Goal: Task Accomplishment & Management: Use online tool/utility

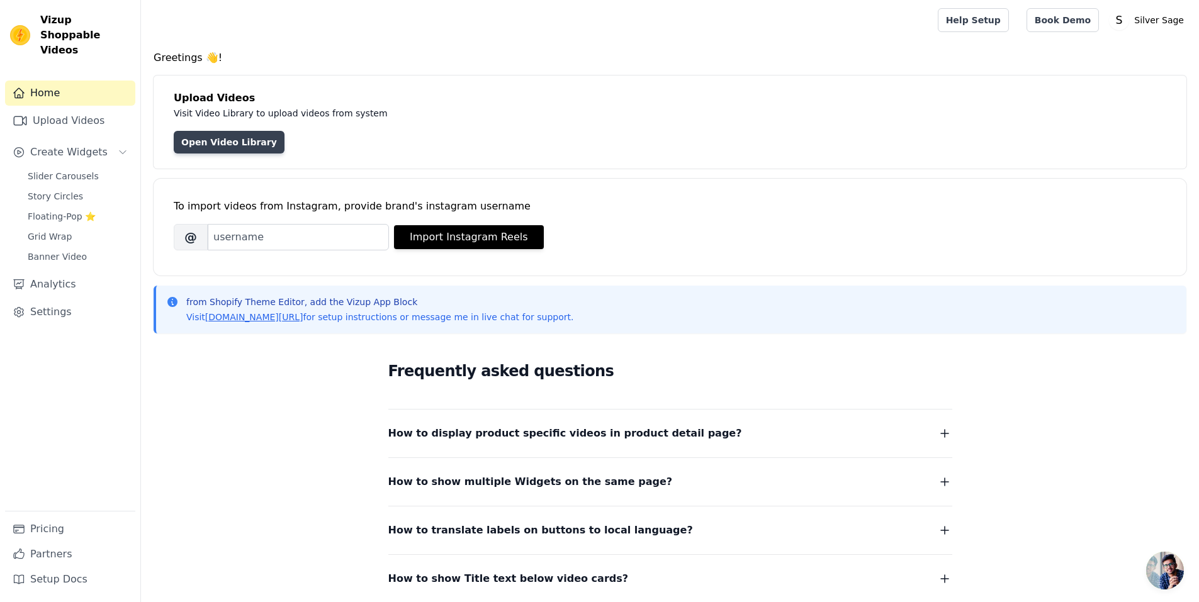
click at [243, 142] on link "Open Video Library" at bounding box center [229, 142] width 111 height 23
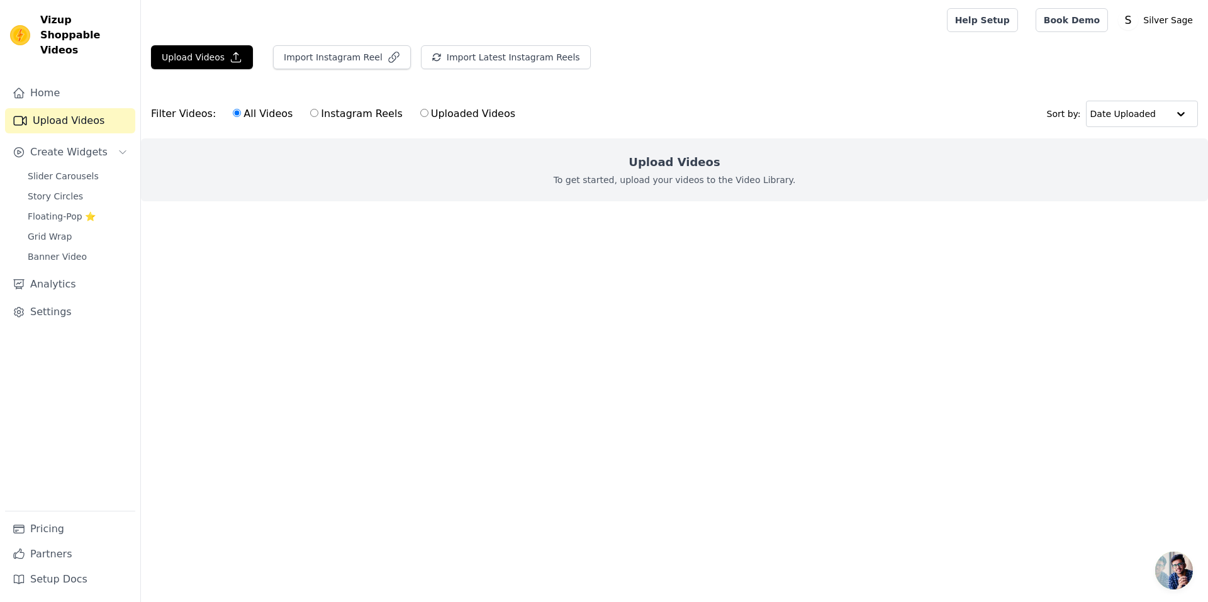
click at [420, 116] on label "Uploaded Videos" at bounding box center [468, 114] width 96 height 16
click at [420, 116] on input "Uploaded Videos" at bounding box center [424, 113] width 8 height 8
radio input "true"
click at [425, 118] on label "Uploaded Videos" at bounding box center [468, 114] width 96 height 16
click at [425, 117] on input "Uploaded Videos" at bounding box center [424, 113] width 8 height 8
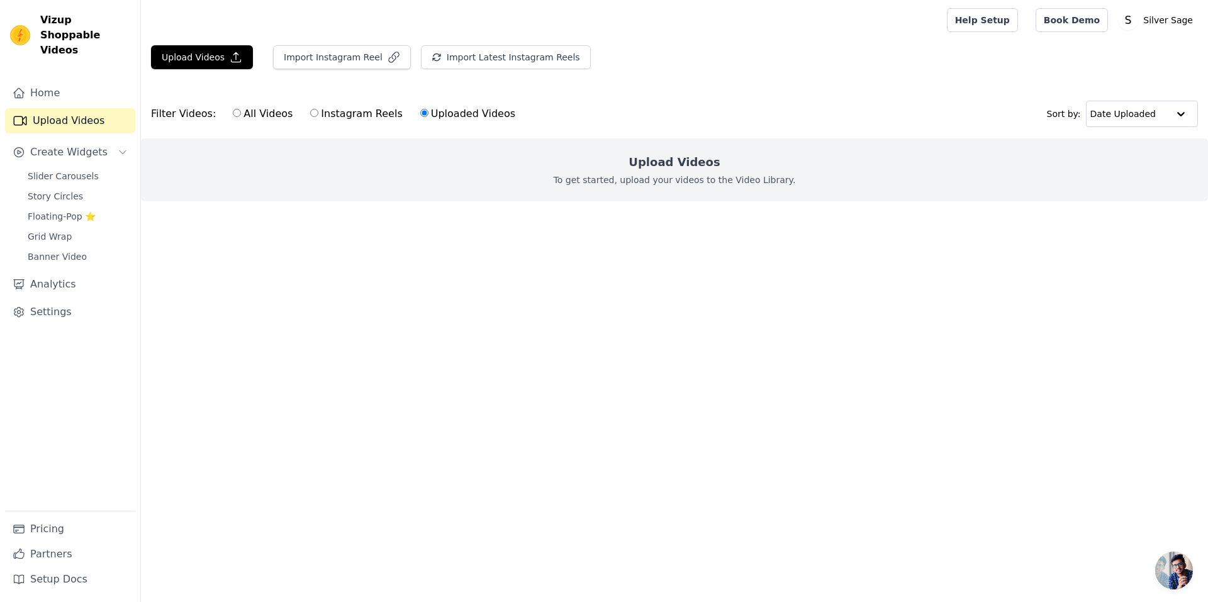
click at [395, 154] on div "Upload Videos To get started, upload your videos to the Video Library." at bounding box center [674, 169] width 1067 height 63
click at [438, 182] on div "Upload Videos To get started, upload your videos to the Video Library." at bounding box center [674, 169] width 1067 height 63
click at [483, 174] on div "Upload Videos To get started, upload your videos to the Video Library." at bounding box center [674, 169] width 1067 height 63
click at [198, 52] on button "Upload Videos" at bounding box center [202, 57] width 102 height 24
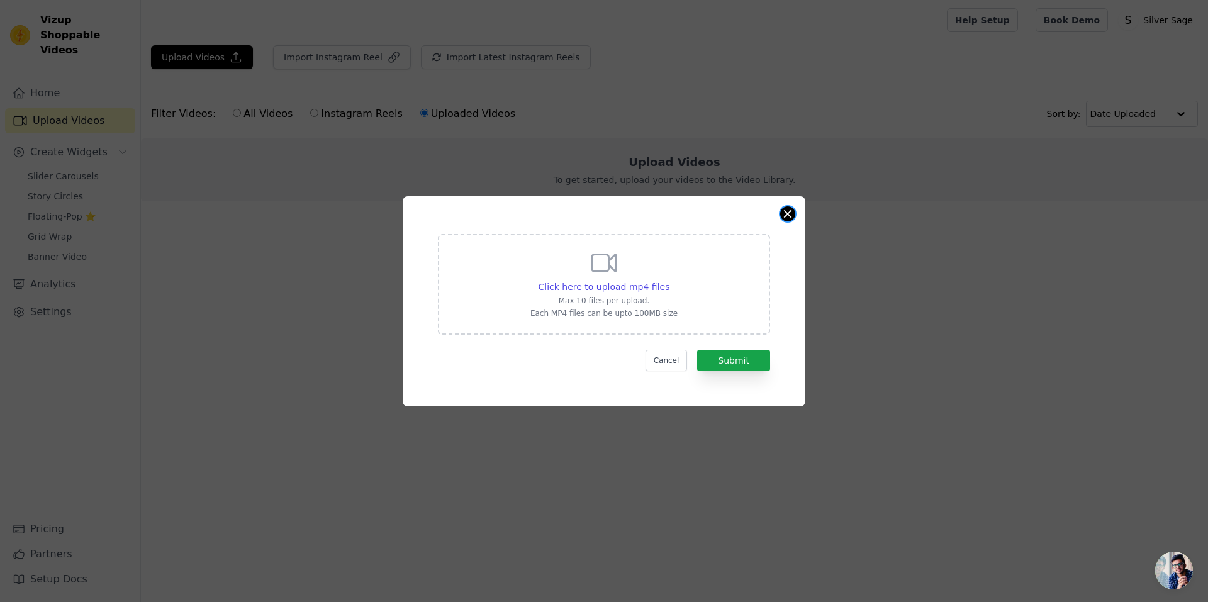
click at [785, 210] on button "Close modal" at bounding box center [787, 213] width 15 height 15
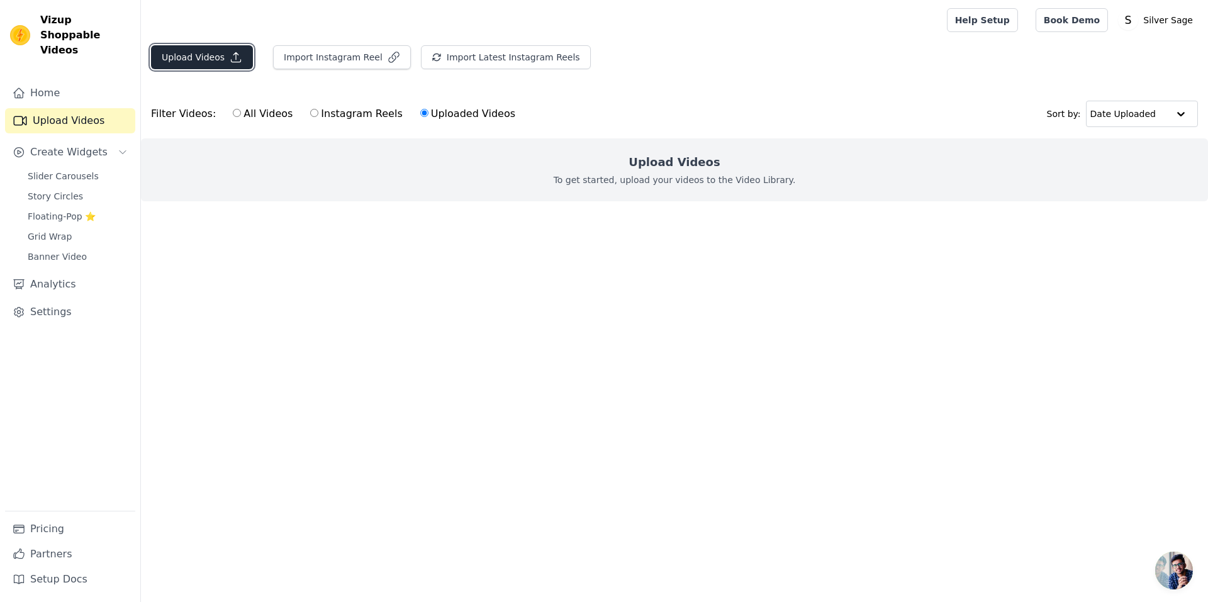
click at [182, 58] on button "Upload Videos" at bounding box center [202, 57] width 102 height 24
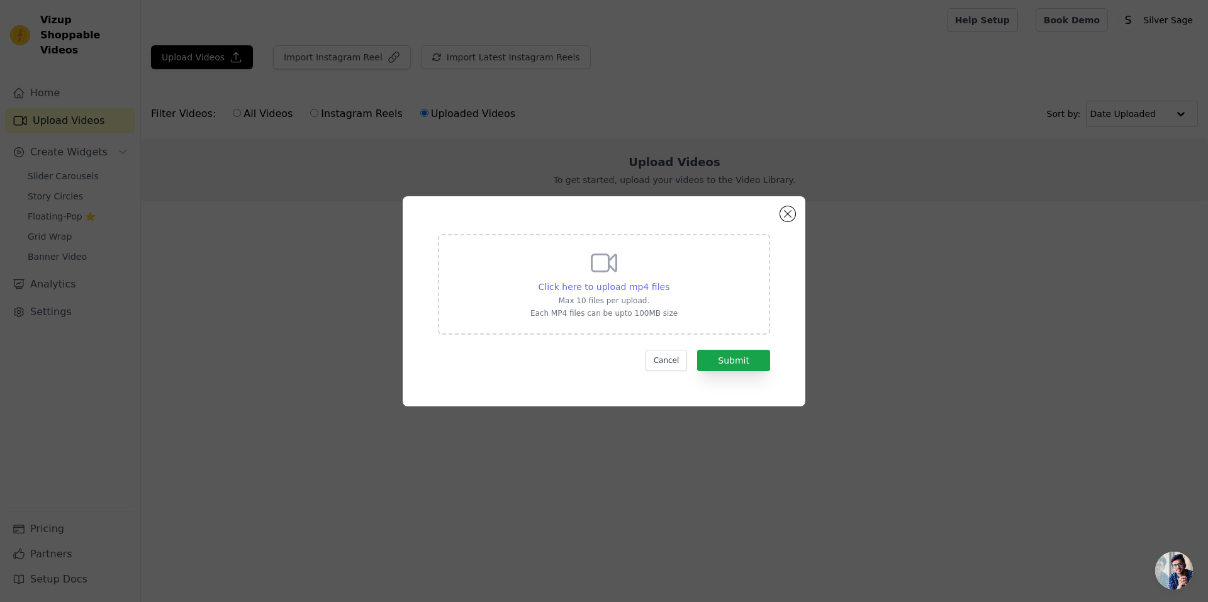
click at [604, 284] on span "Click here to upload mp4 files" at bounding box center [605, 287] width 132 height 10
click at [669, 281] on input "Click here to upload mp4 files Max 10 files per upload. Each MP4 files can be u…" at bounding box center [669, 280] width 1 height 1
click at [676, 363] on button "Cancel" at bounding box center [667, 360] width 42 height 21
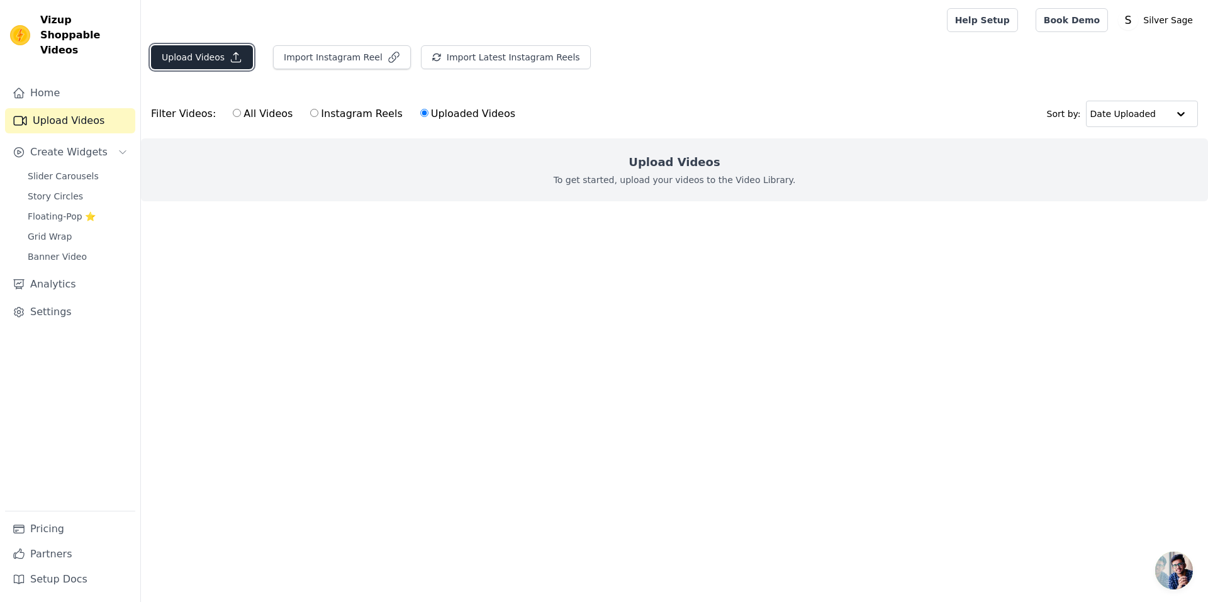
click at [218, 55] on button "Upload Videos" at bounding box center [202, 57] width 102 height 24
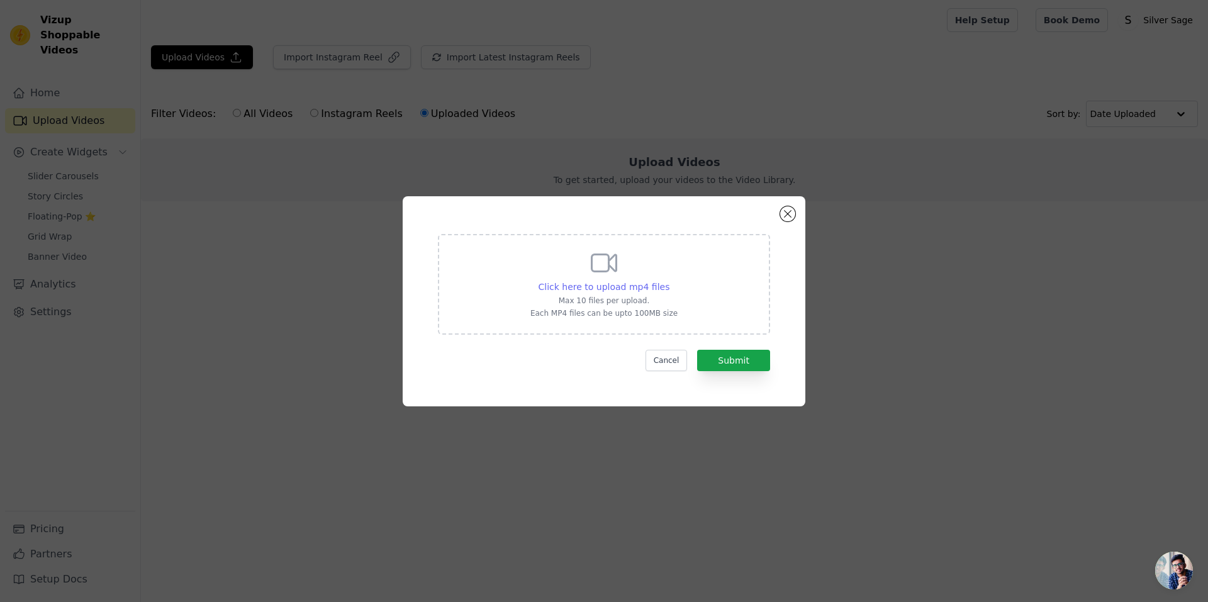
click at [649, 286] on span "Click here to upload mp4 files" at bounding box center [605, 287] width 132 height 10
click at [669, 281] on input "Click here to upload mp4 files Max 10 files per upload. Each MP4 files can be u…" at bounding box center [669, 280] width 1 height 1
type input "C:\fakepath\reelUp_nem6zif68n81755518696692_original.mp4"
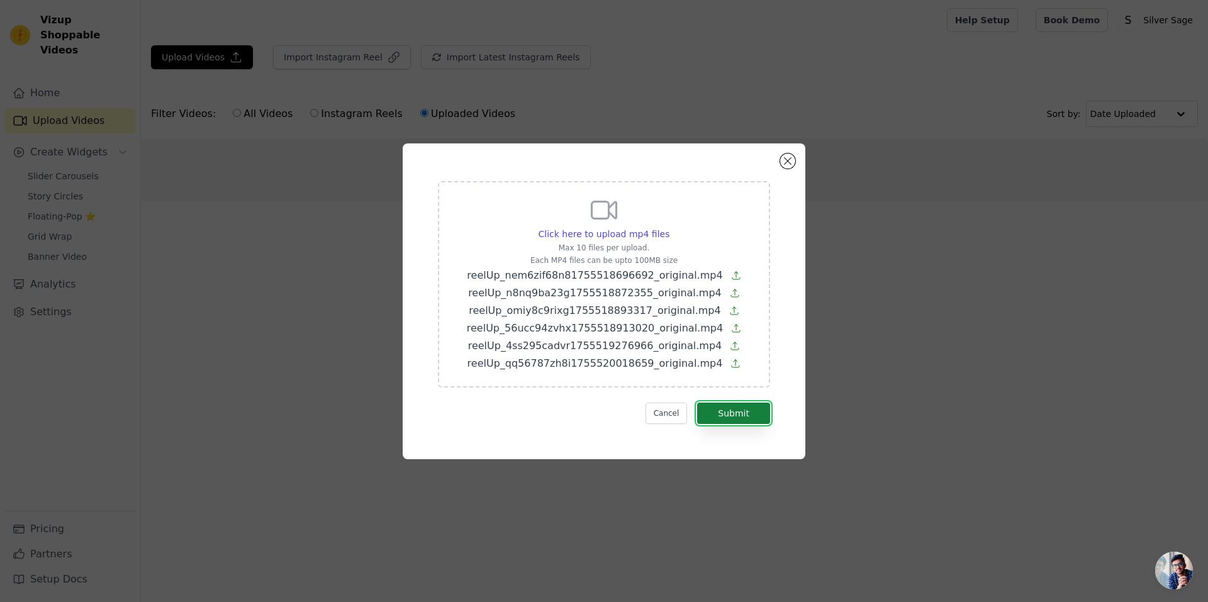
click at [744, 410] on button "Submit" at bounding box center [733, 413] width 73 height 21
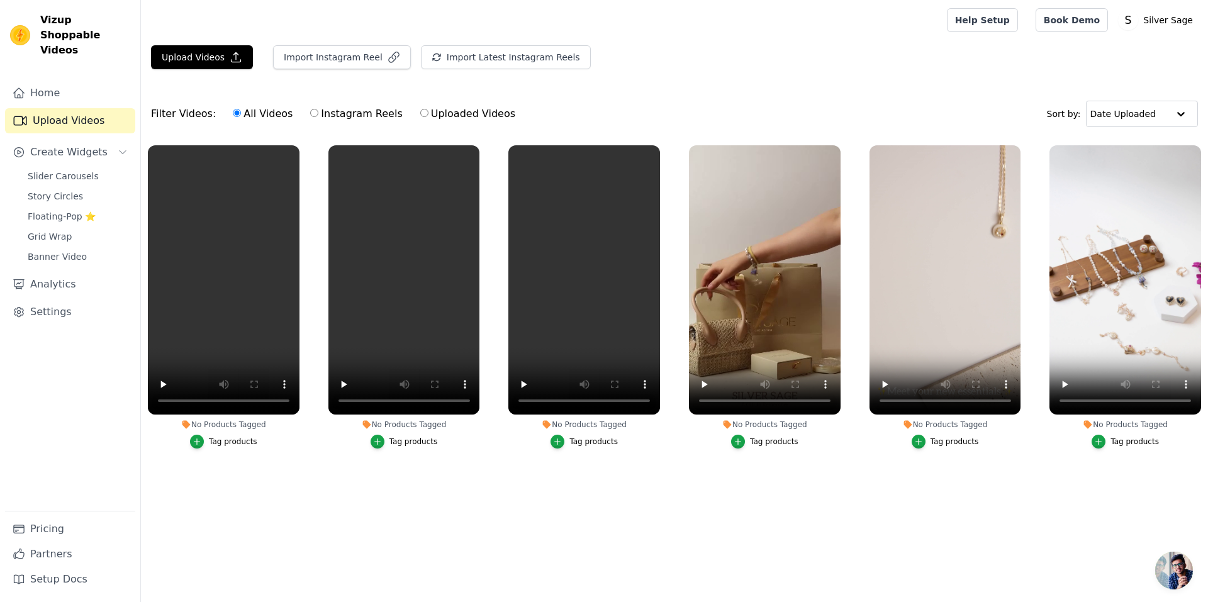
click at [244, 430] on li "No Products Tagged Tag products" at bounding box center [224, 296] width 152 height 303
click at [232, 444] on div "Tag products" at bounding box center [233, 442] width 48 height 10
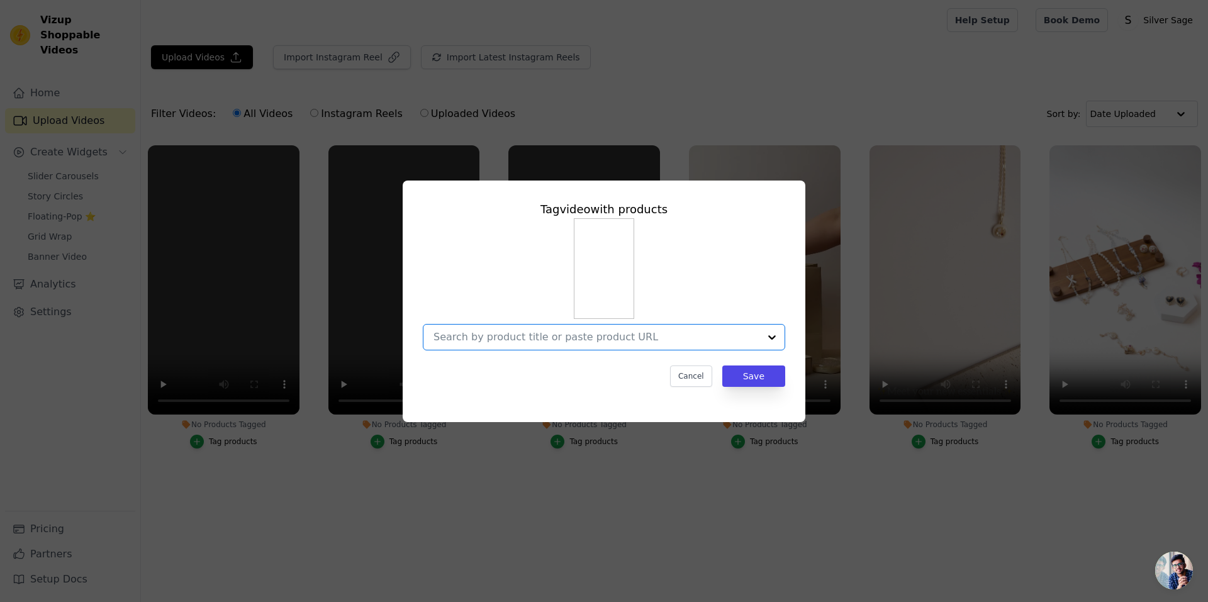
click at [727, 337] on input "No Products Tagged Tag video with products Option undefined, selected. Select i…" at bounding box center [597, 337] width 326 height 12
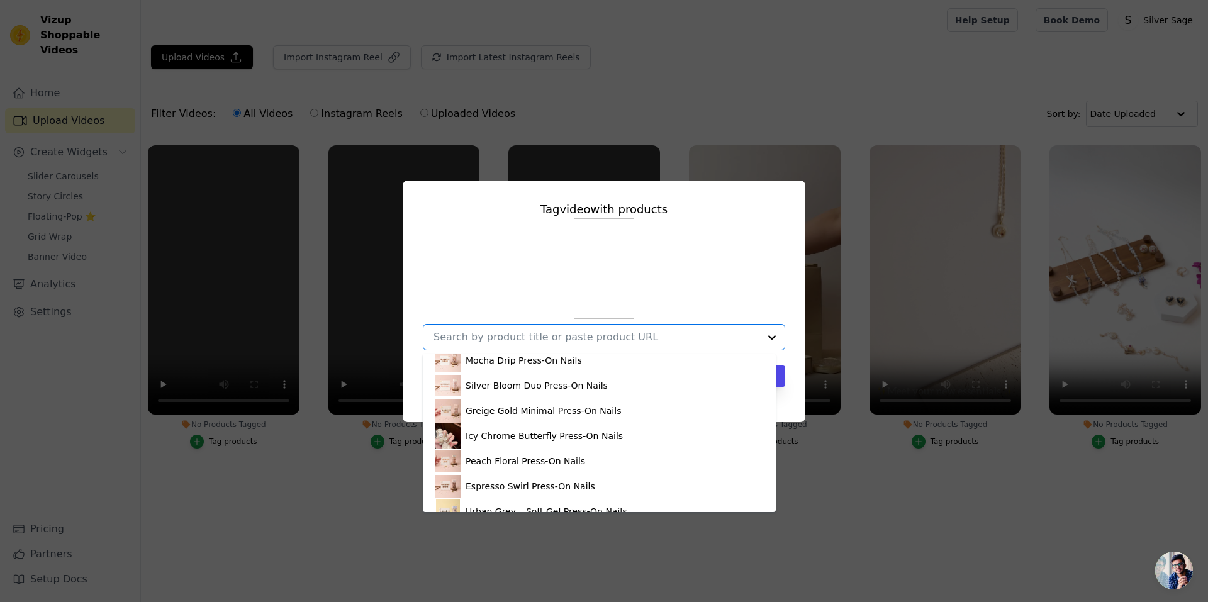
scroll to position [2358, 0]
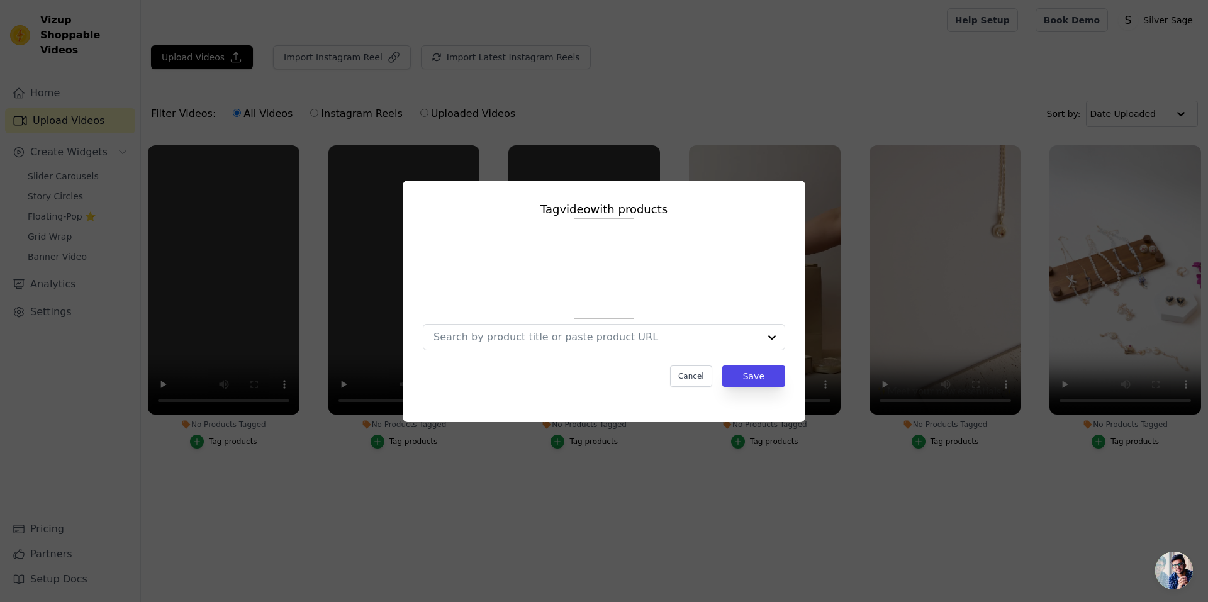
click at [316, 544] on div "Tag video with products Cancel Save" at bounding box center [604, 301] width 1208 height 602
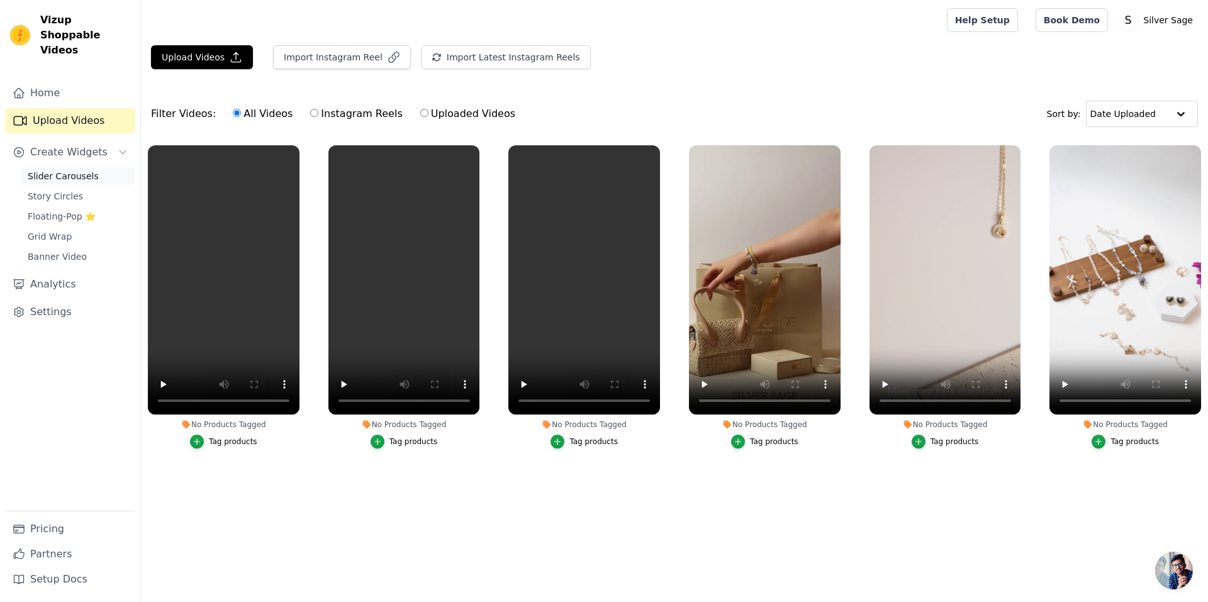
click at [66, 170] on span "Slider Carousels" at bounding box center [63, 176] width 71 height 13
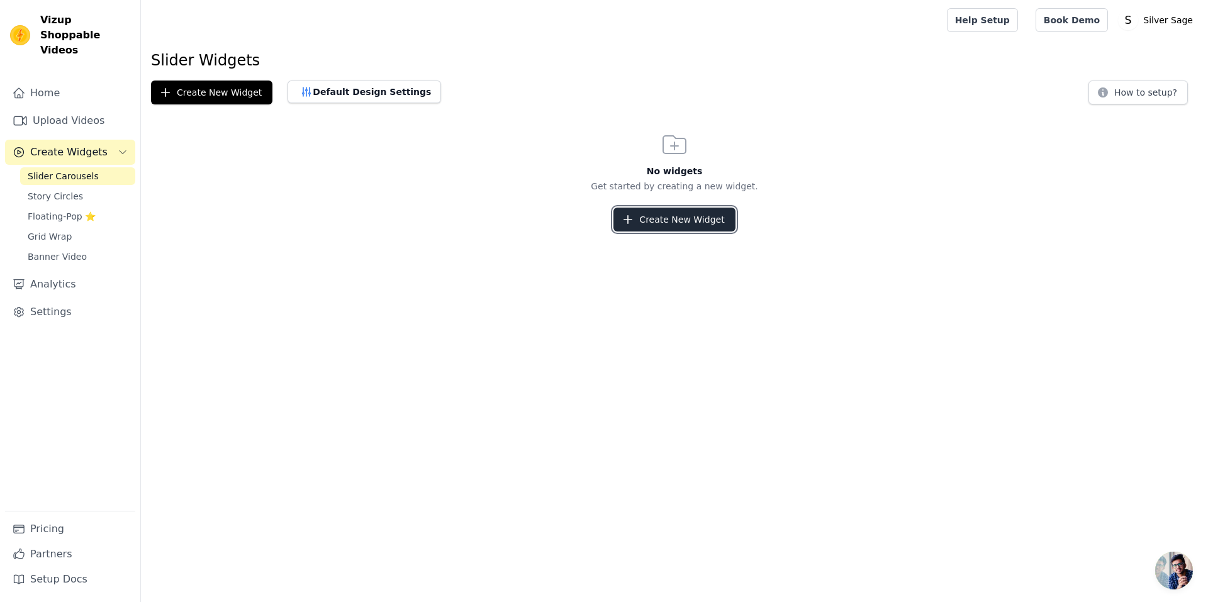
click at [704, 218] on button "Create New Widget" at bounding box center [673, 220] width 121 height 24
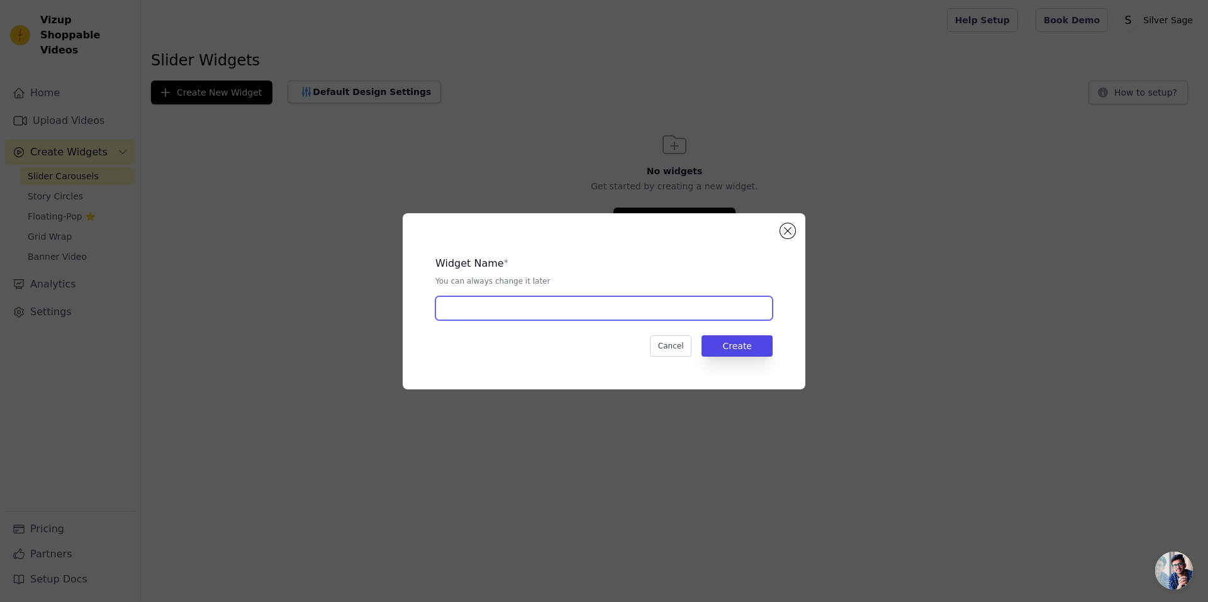
click at [729, 317] on input "text" at bounding box center [603, 308] width 337 height 24
type input "Reels Slider"
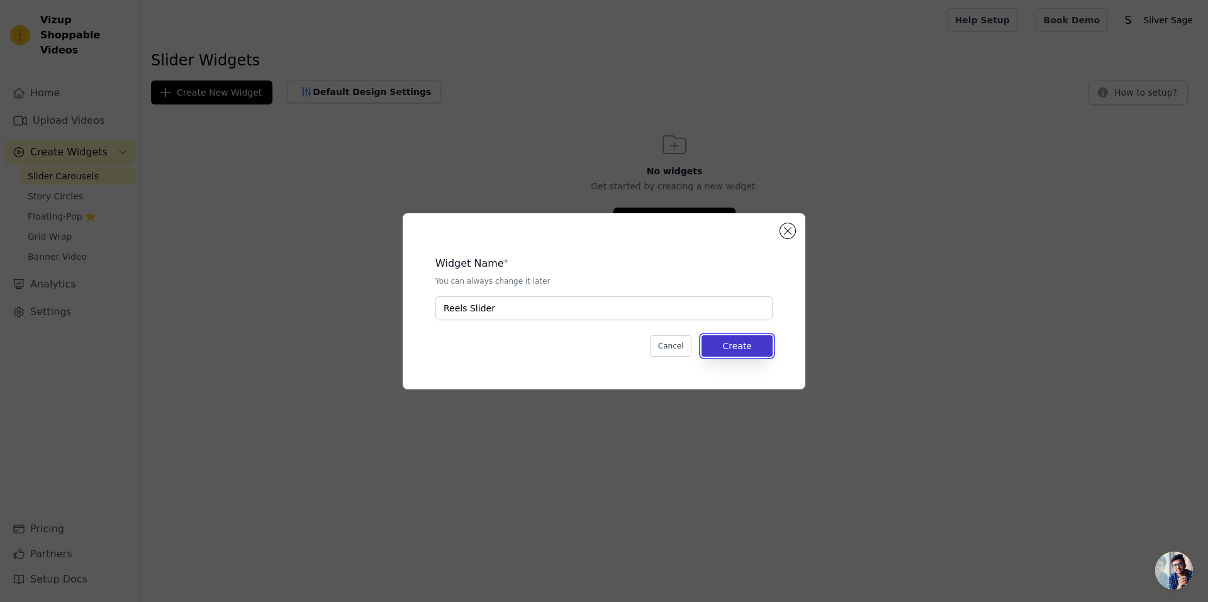
click at [757, 349] on button "Create" at bounding box center [737, 345] width 71 height 21
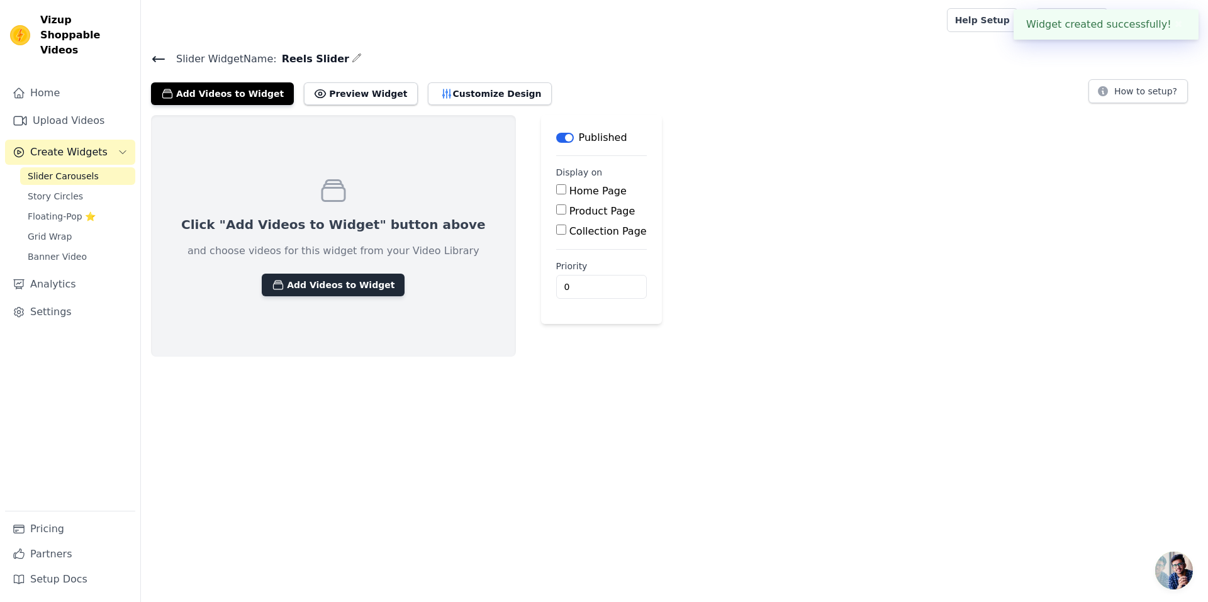
click at [315, 289] on button "Add Videos to Widget" at bounding box center [333, 285] width 143 height 23
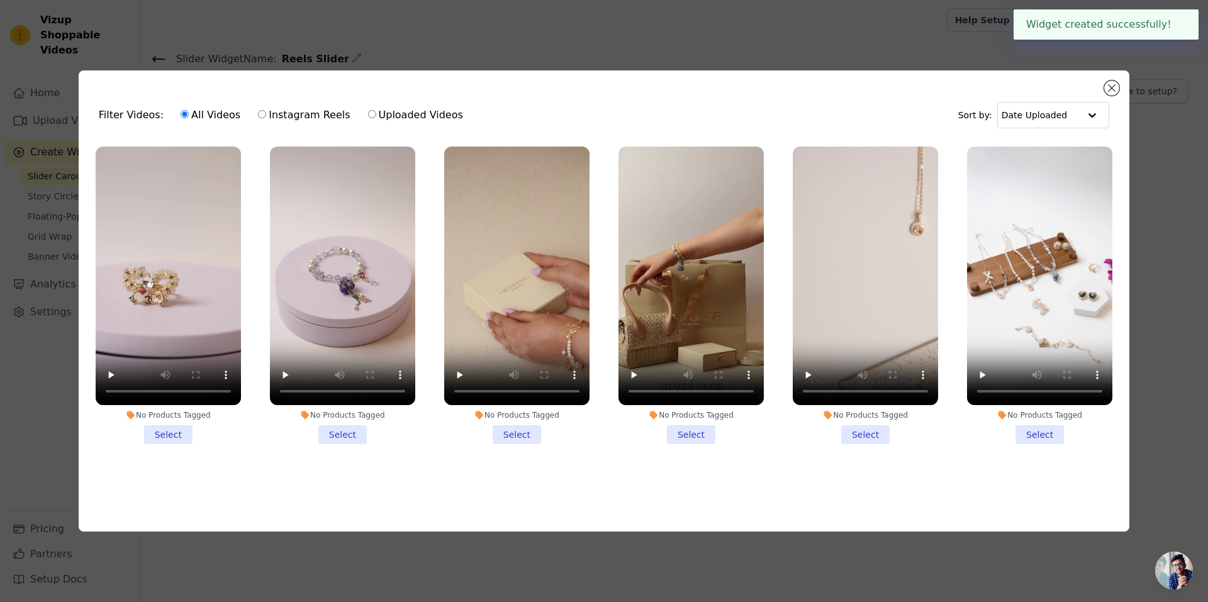
click at [158, 432] on li "No Products Tagged Select" at bounding box center [168, 296] width 145 height 298
click at [0, 0] on input "No Products Tagged Select" at bounding box center [0, 0] width 0 height 0
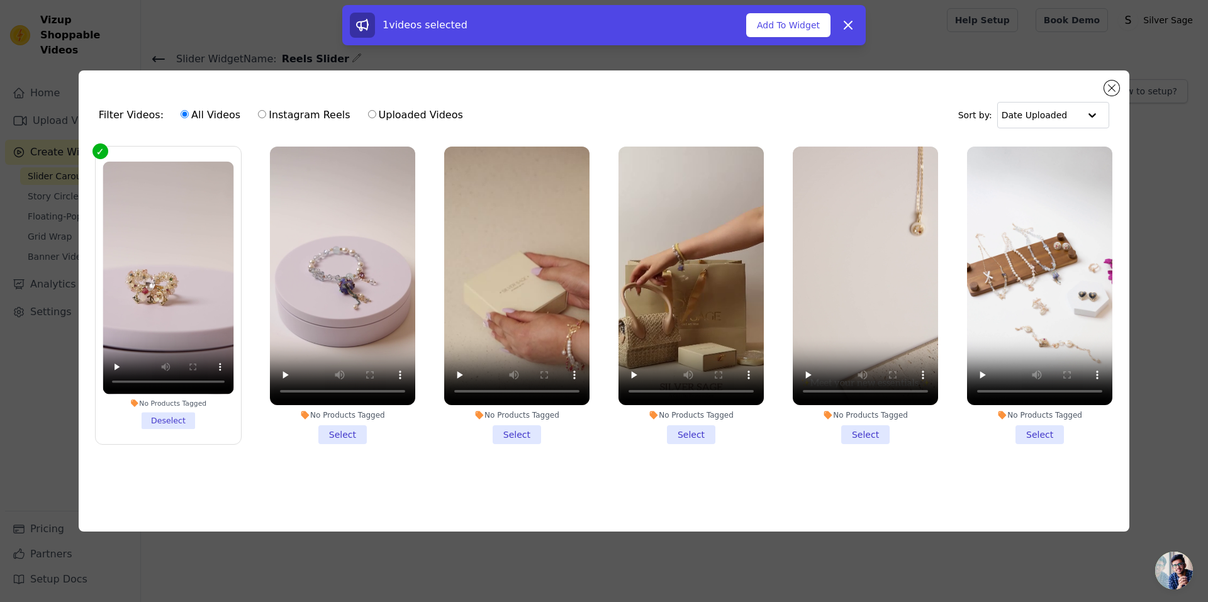
click at [344, 432] on li "No Products Tagged Select" at bounding box center [342, 296] width 145 height 298
click at [0, 0] on input "No Products Tagged Select" at bounding box center [0, 0] width 0 height 0
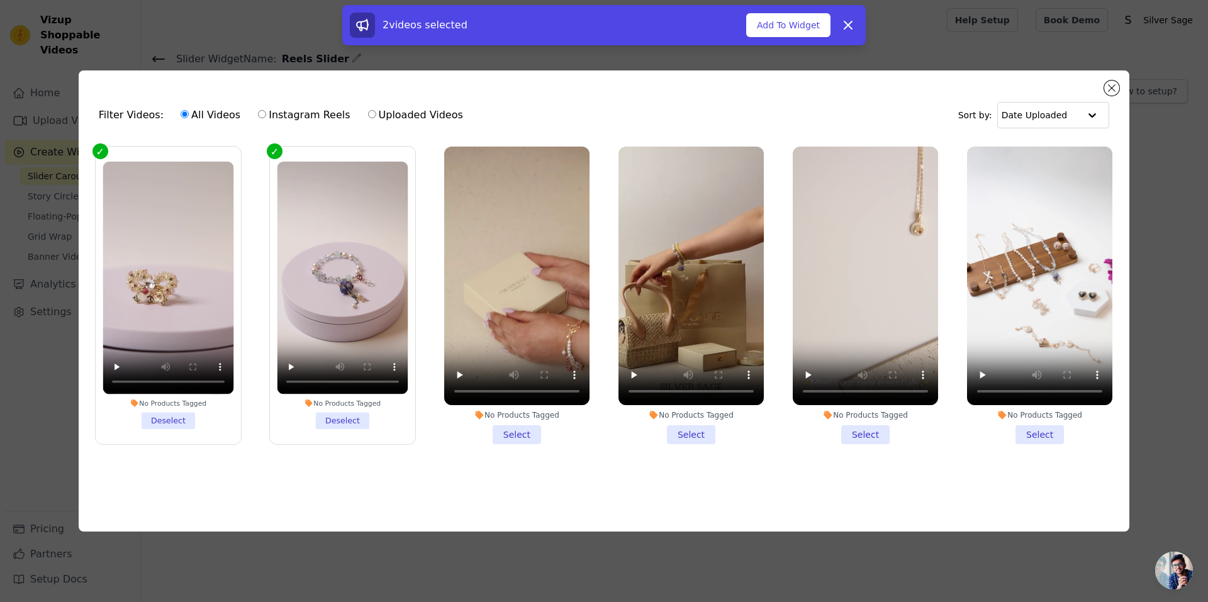
click at [517, 436] on li "No Products Tagged Select" at bounding box center [516, 296] width 145 height 298
click at [0, 0] on input "No Products Tagged Select" at bounding box center [0, 0] width 0 height 0
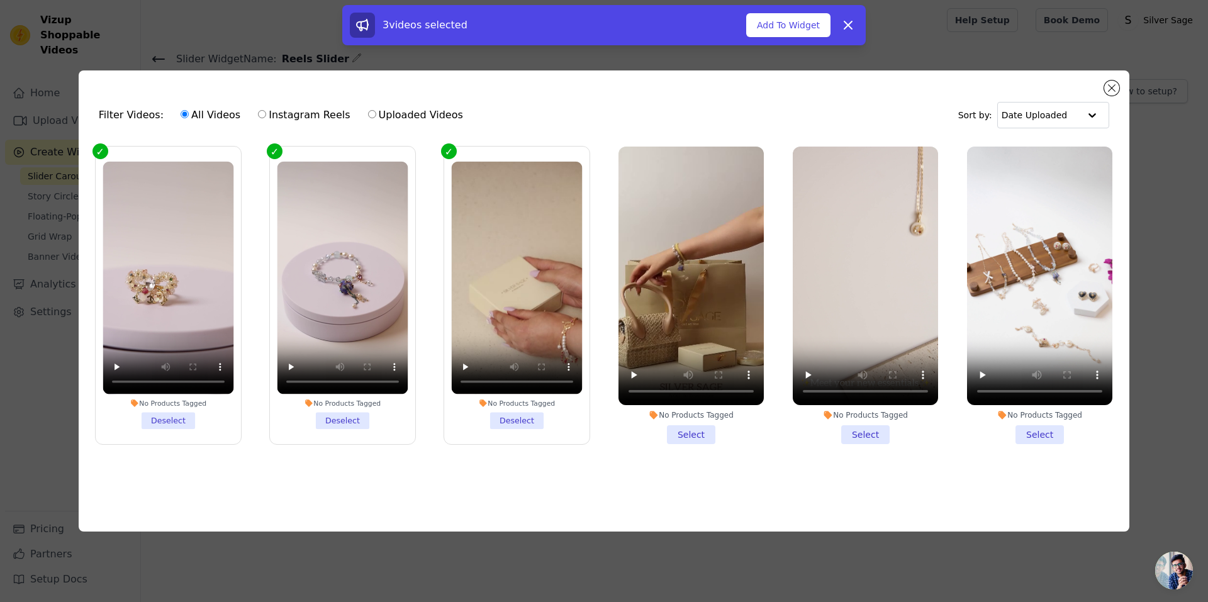
click at [695, 436] on li "No Products Tagged Select" at bounding box center [691, 296] width 145 height 298
click at [0, 0] on input "No Products Tagged Select" at bounding box center [0, 0] width 0 height 0
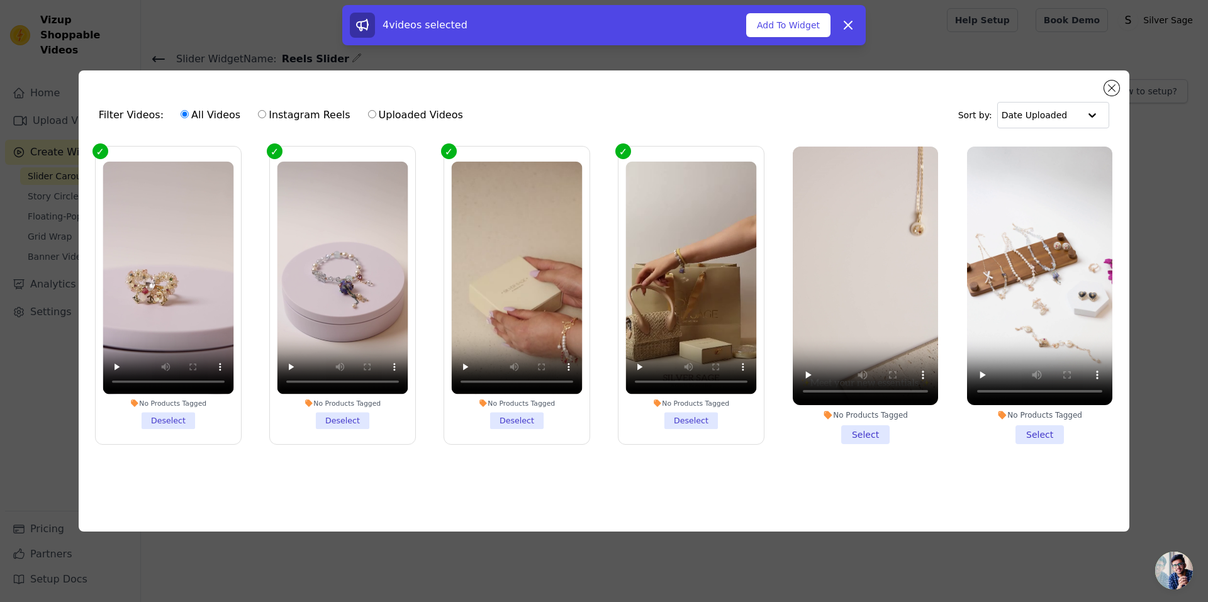
click at [856, 434] on li "No Products Tagged Select" at bounding box center [865, 296] width 145 height 298
click at [1060, 434] on li "No Products Tagged Select" at bounding box center [1039, 296] width 145 height 298
click at [0, 0] on input "No Products Tagged Select" at bounding box center [0, 0] width 0 height 0
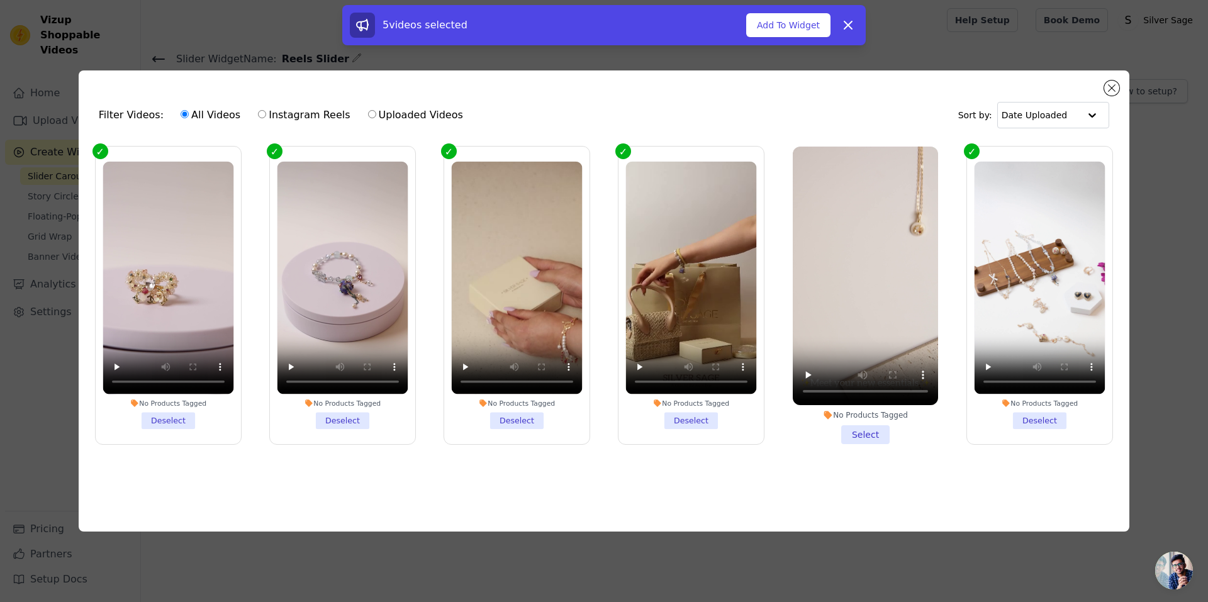
click at [864, 428] on li "No Products Tagged Select" at bounding box center [865, 296] width 145 height 298
click at [0, 0] on input "No Products Tagged Select" at bounding box center [0, 0] width 0 height 0
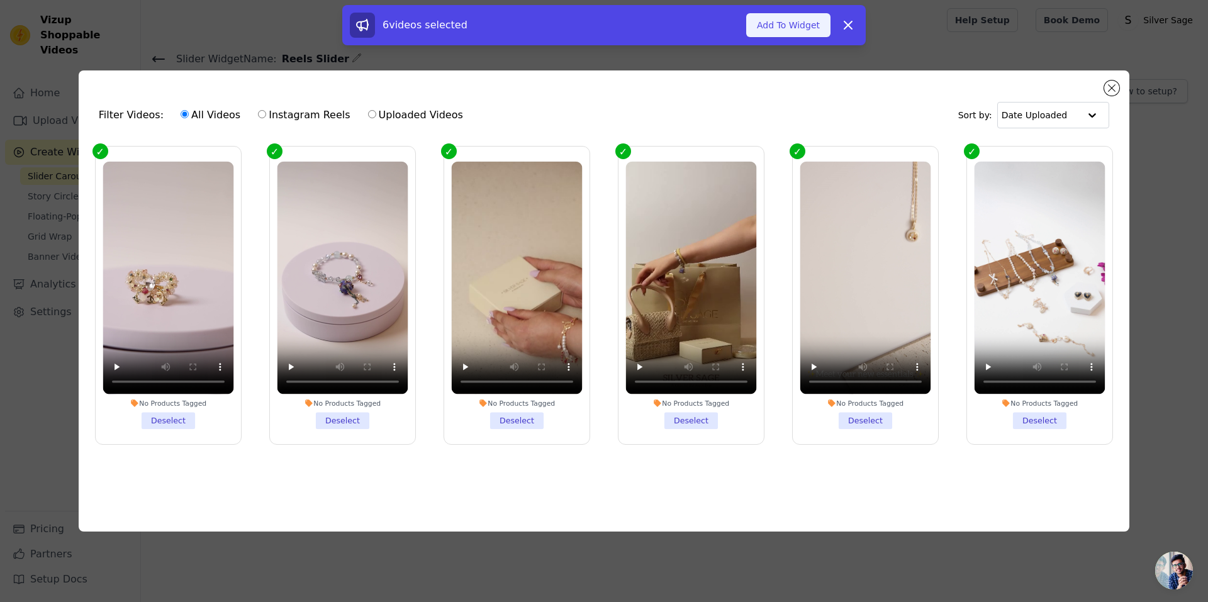
click at [795, 25] on button "Add To Widget" at bounding box center [788, 25] width 84 height 24
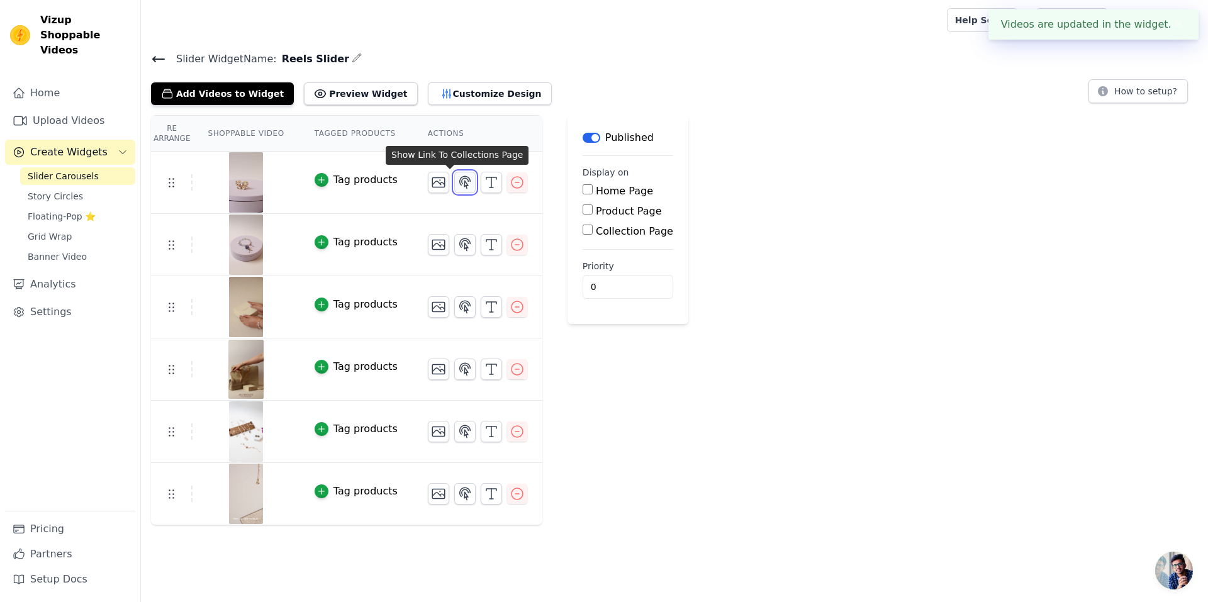
click at [457, 183] on icon "button" at bounding box center [464, 182] width 15 height 15
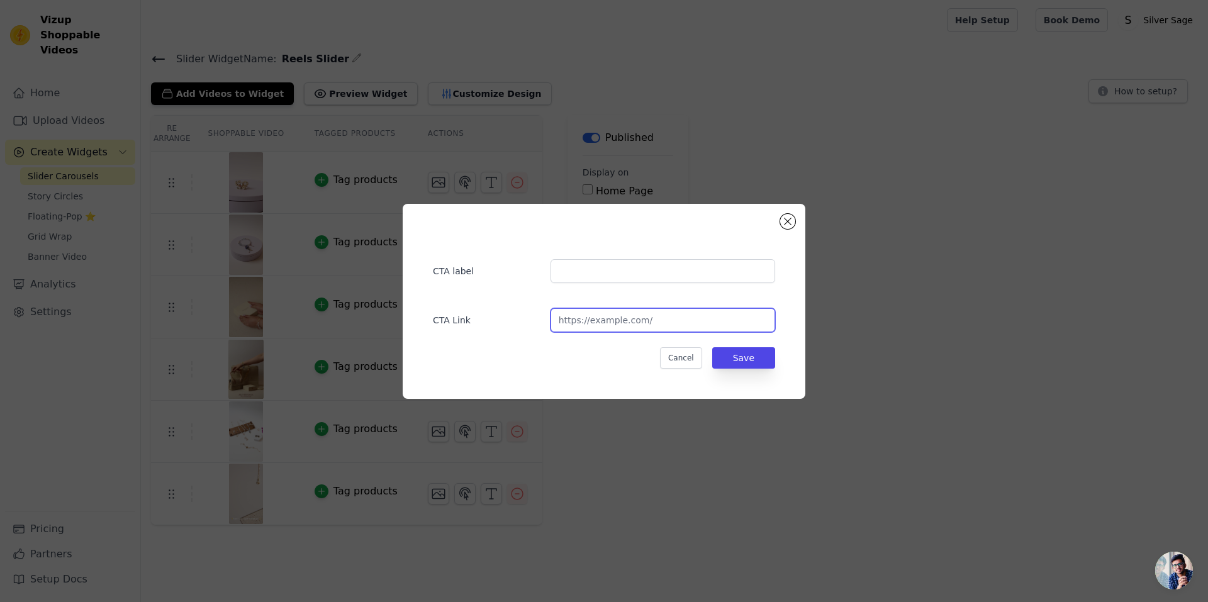
click at [619, 327] on input "url" at bounding box center [663, 320] width 225 height 24
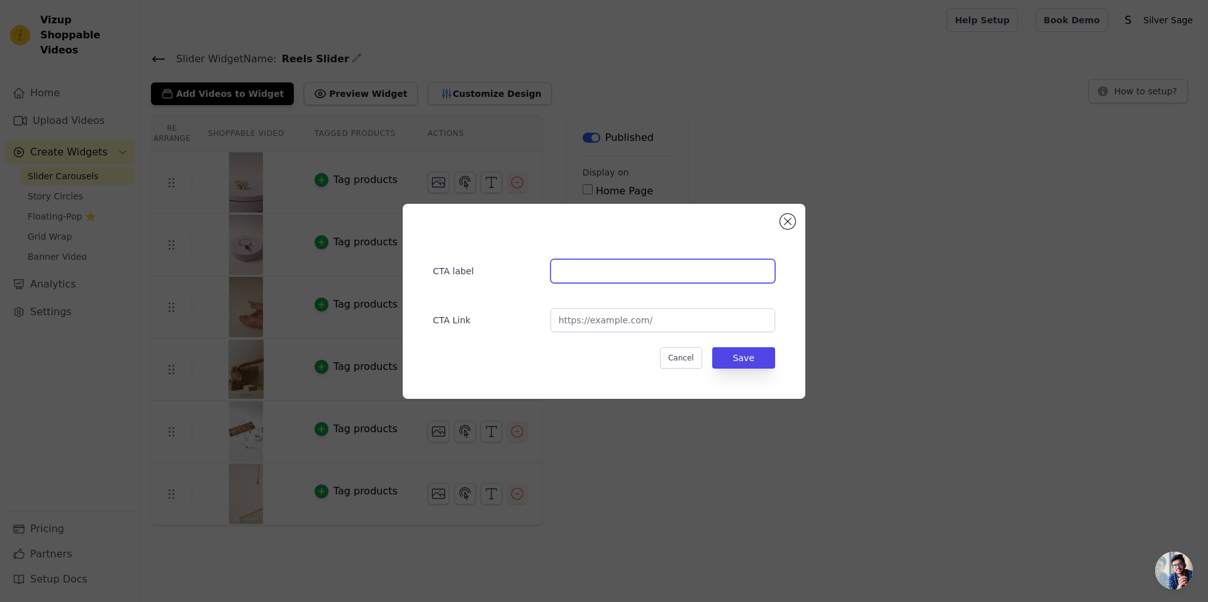
click at [612, 266] on input "text" at bounding box center [663, 271] width 225 height 24
click at [691, 351] on button "Cancel" at bounding box center [681, 357] width 42 height 21
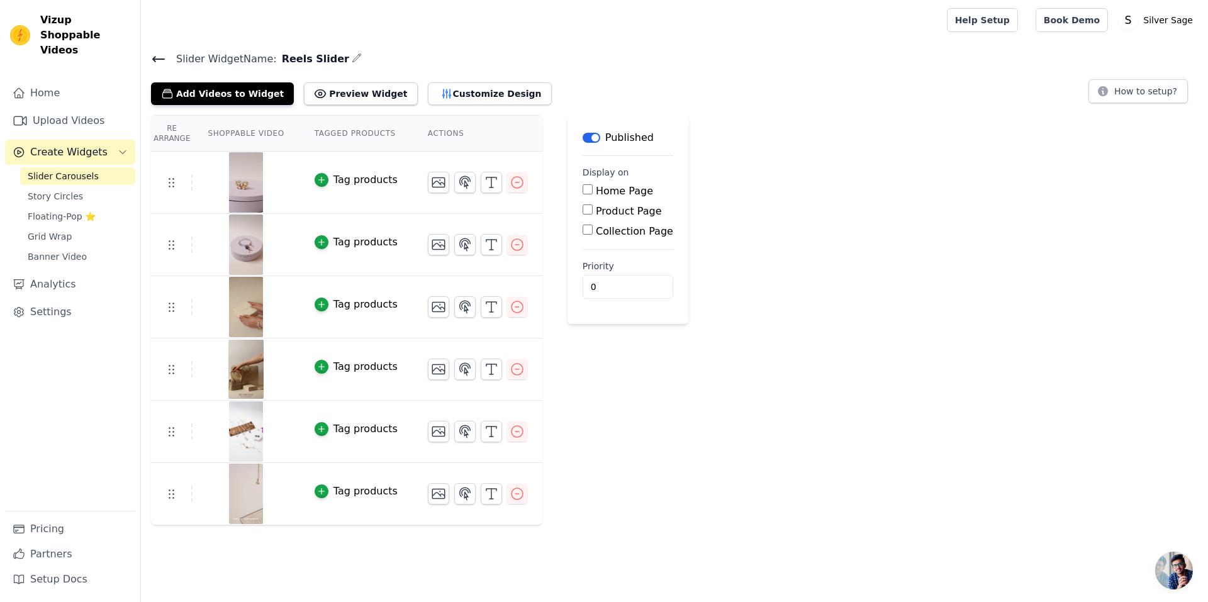
click at [583, 189] on input "Home Page" at bounding box center [588, 189] width 10 height 10
checkbox input "true"
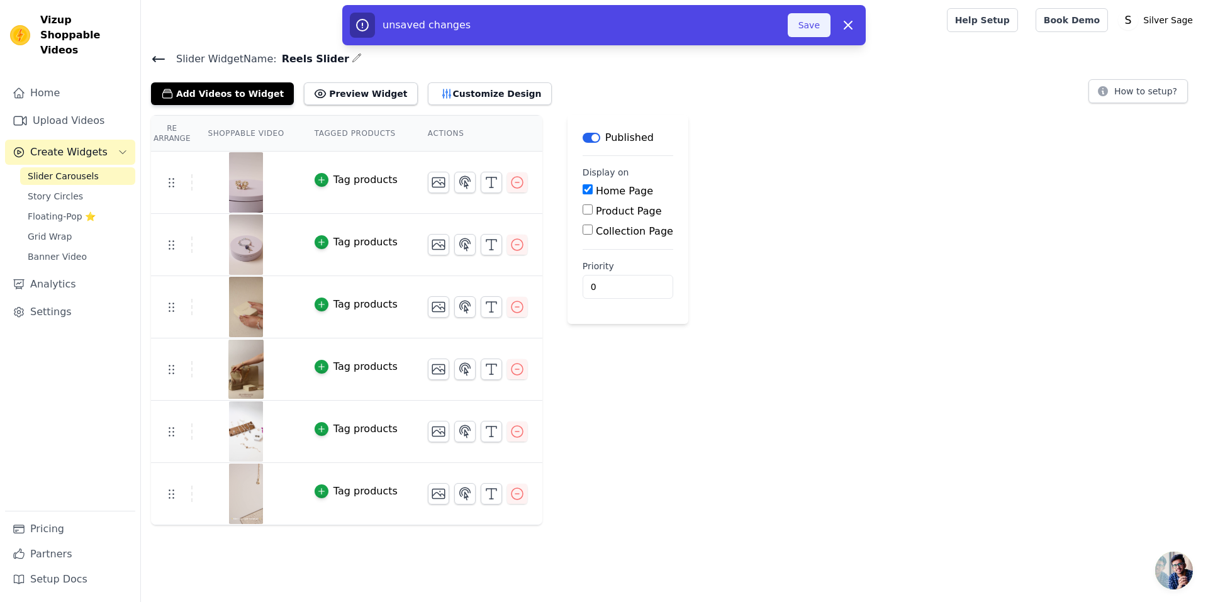
click at [813, 23] on button "Save" at bounding box center [809, 25] width 43 height 24
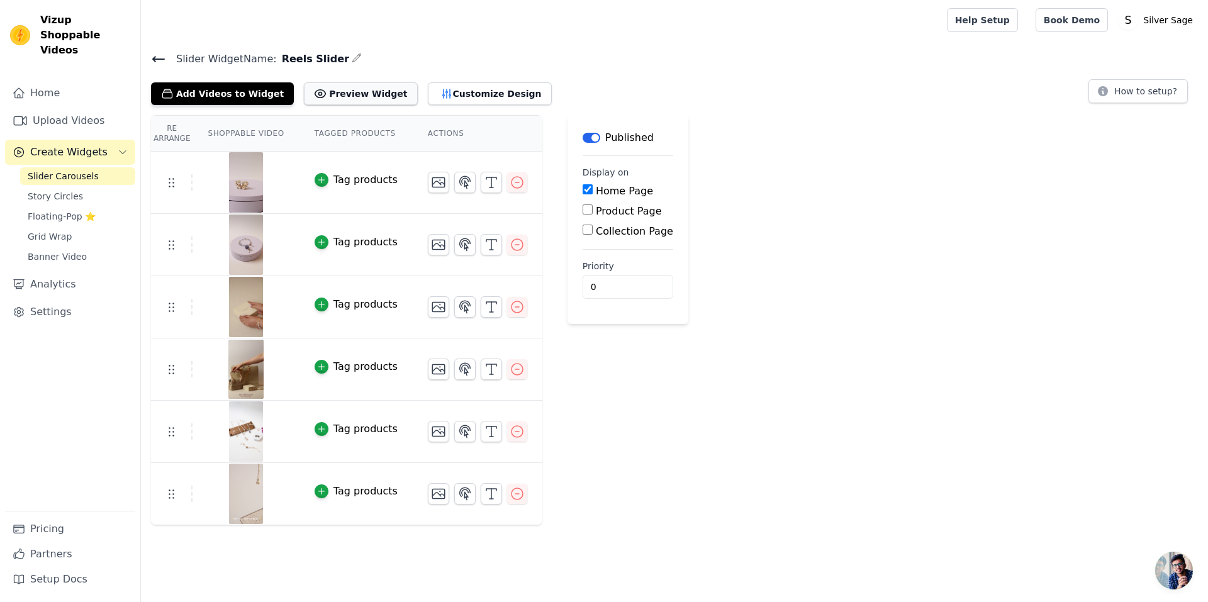
click at [345, 90] on button "Preview Widget" at bounding box center [360, 93] width 113 height 23
click at [159, 55] on icon at bounding box center [158, 59] width 15 height 15
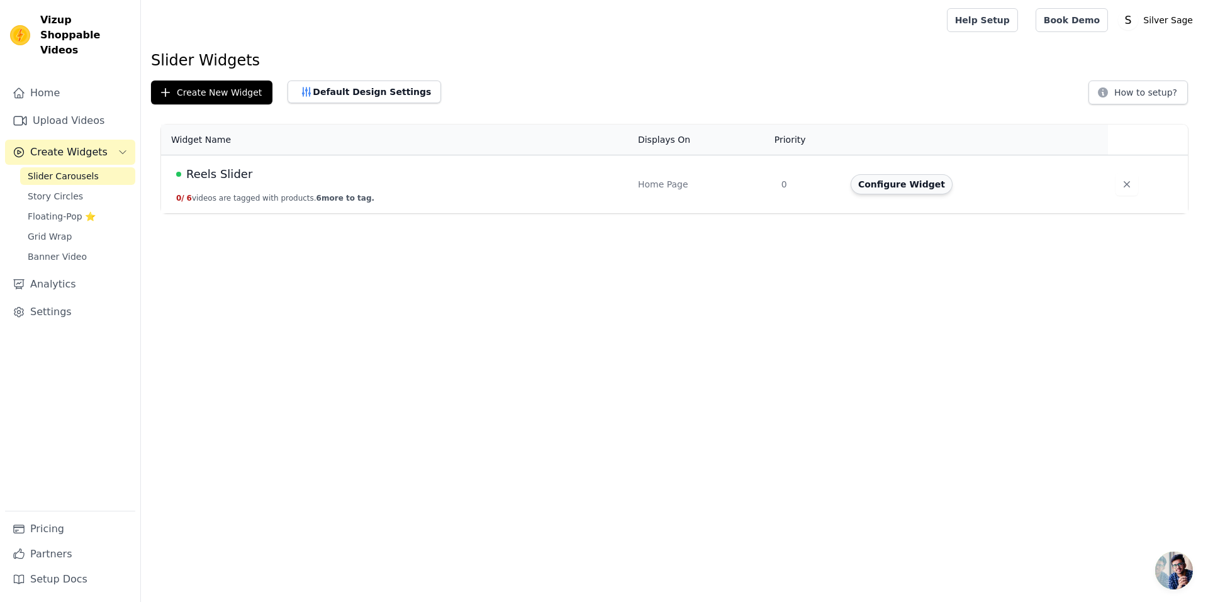
click at [892, 186] on button "Configure Widget" at bounding box center [902, 184] width 102 height 20
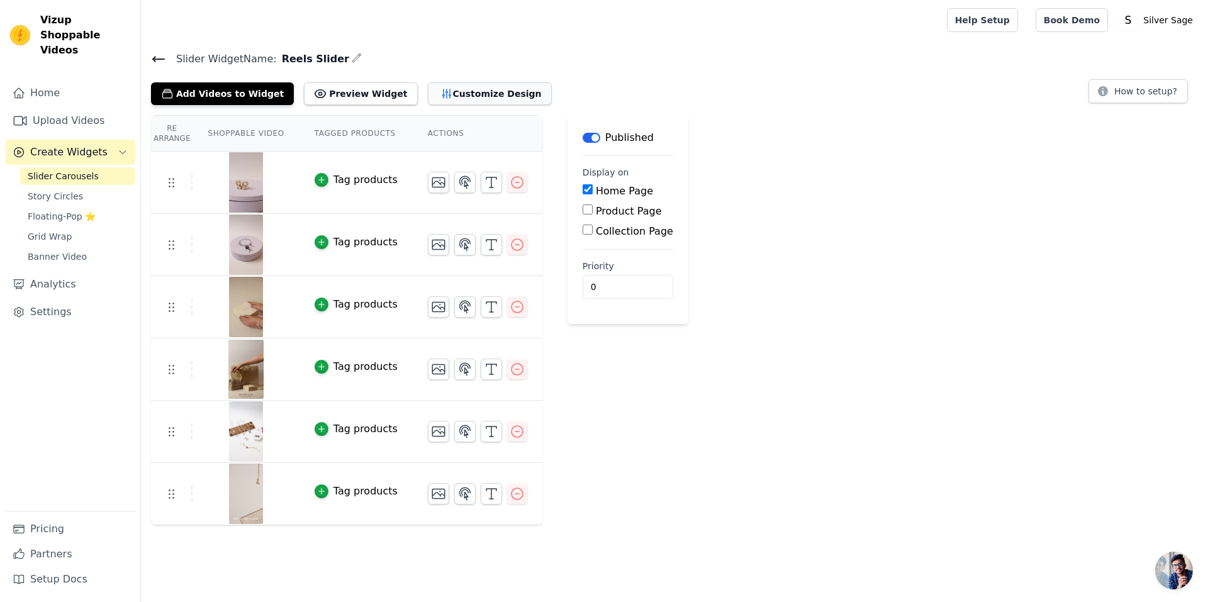
click at [440, 89] on button "Customize Design" at bounding box center [490, 93] width 124 height 23
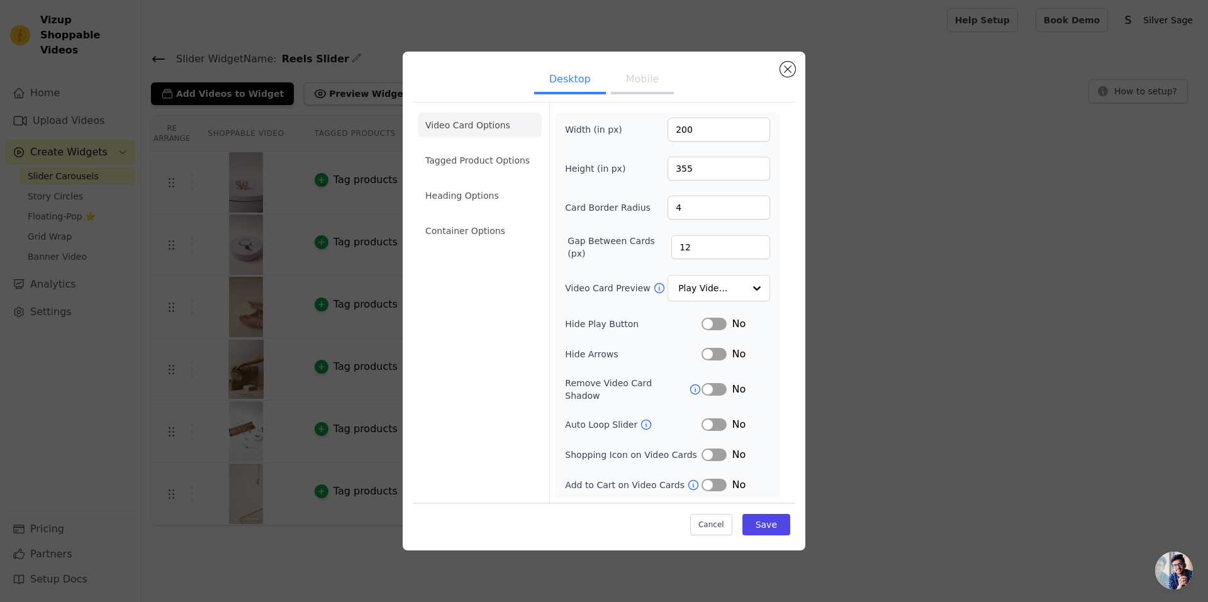
click at [722, 328] on button "Label" at bounding box center [714, 324] width 25 height 13
click at [724, 420] on button "Label" at bounding box center [714, 424] width 25 height 13
click at [720, 294] on input "Video Card Preview" at bounding box center [711, 288] width 65 height 25
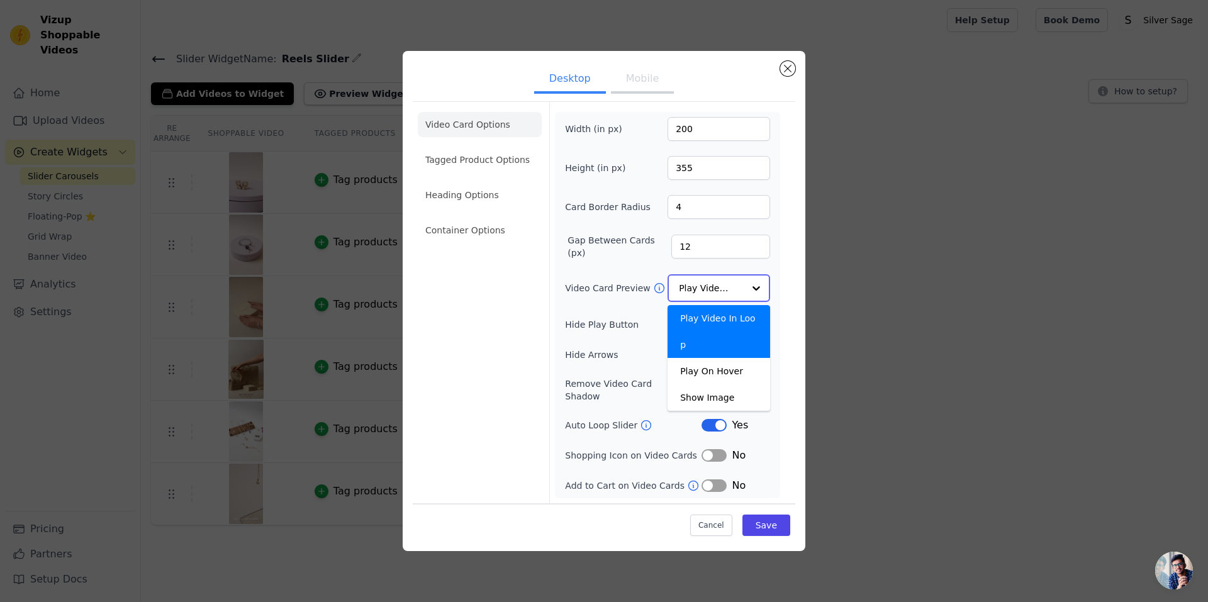
click at [725, 325] on div "Play Video In Loop" at bounding box center [719, 331] width 103 height 53
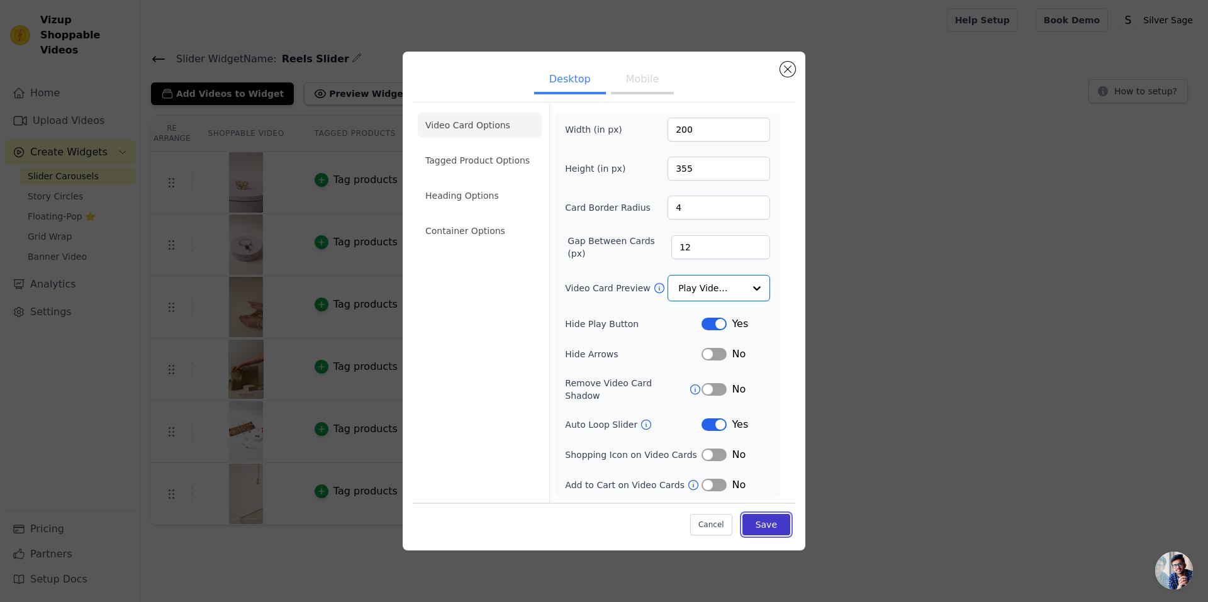
click at [776, 525] on button "Save" at bounding box center [766, 524] width 48 height 21
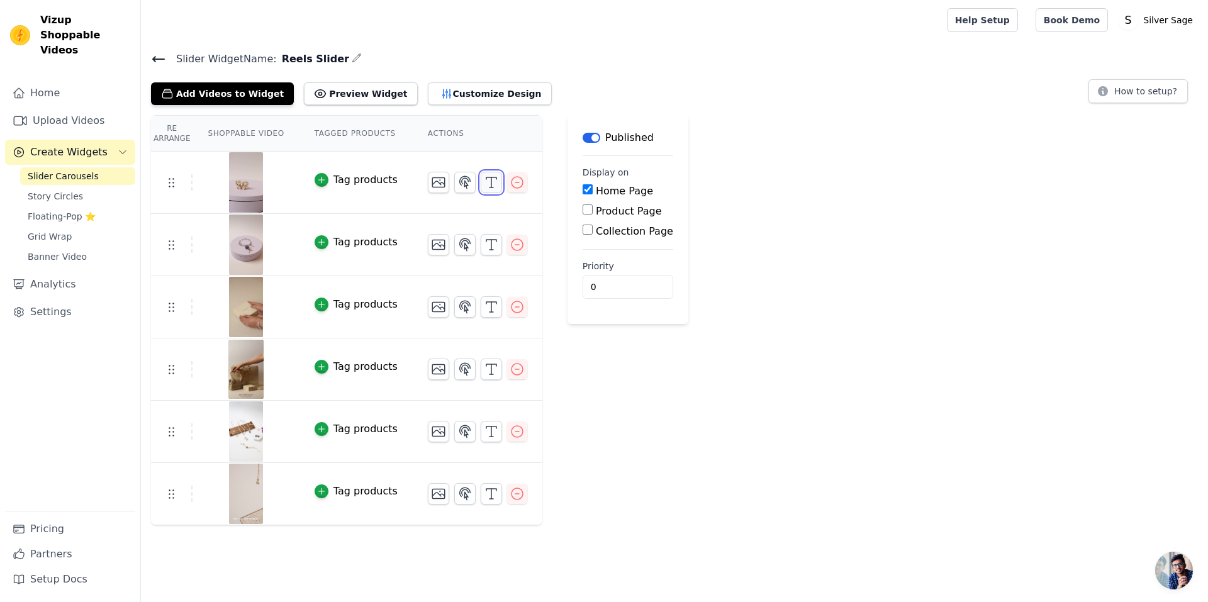
click at [484, 177] on icon "button" at bounding box center [491, 182] width 15 height 15
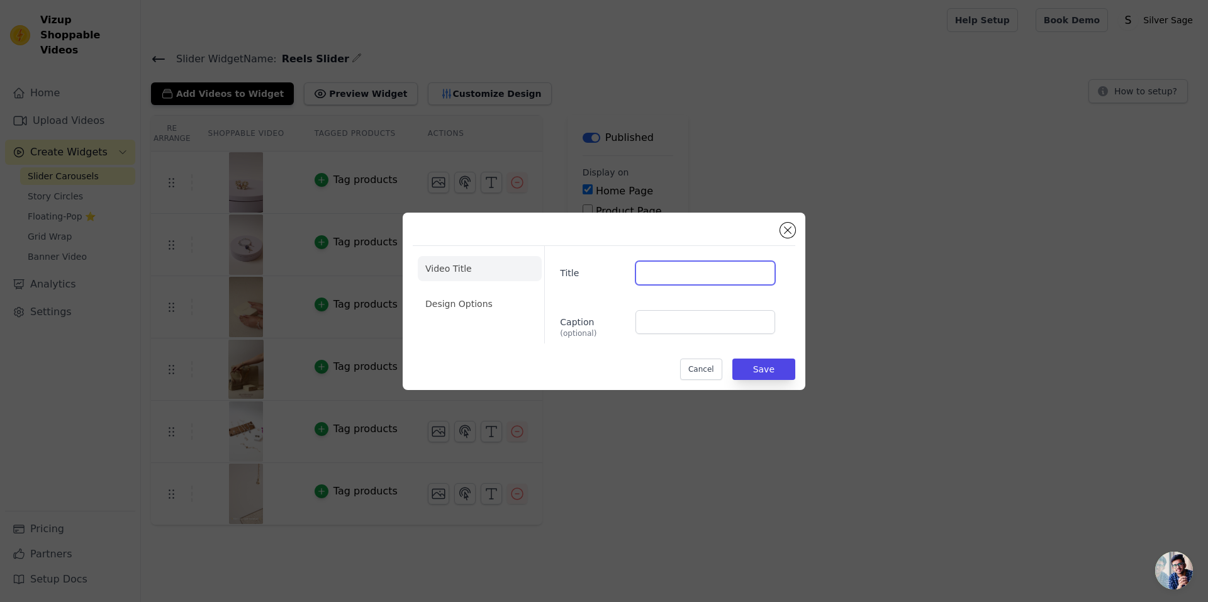
click at [725, 276] on input "Title" at bounding box center [705, 273] width 140 height 24
type input "V"
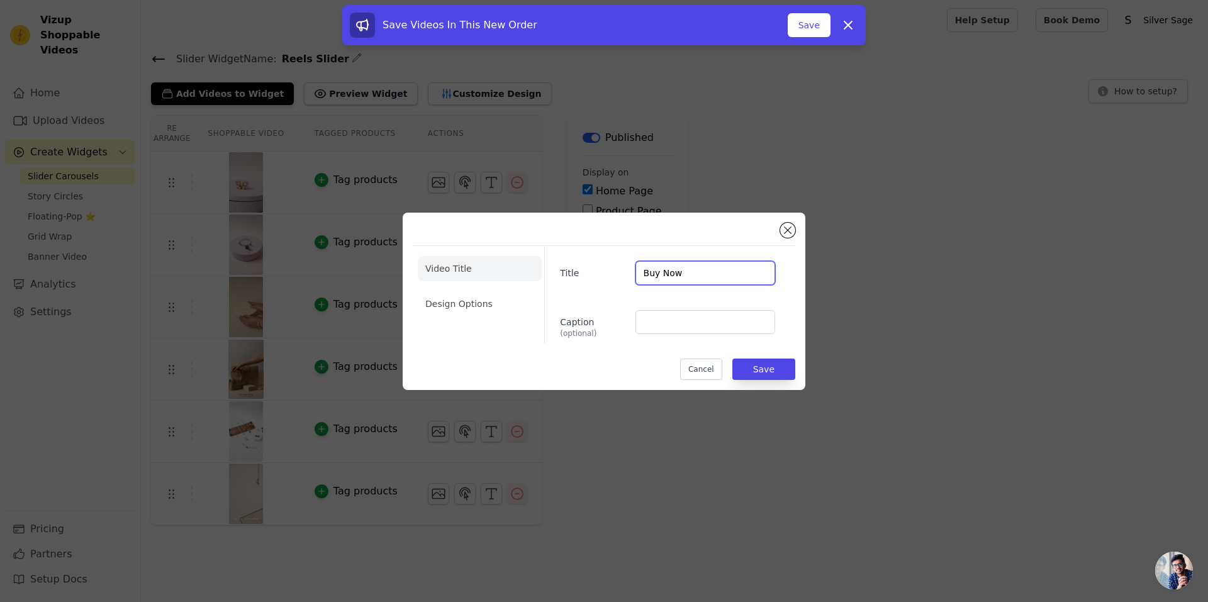
click at [693, 278] on input "Buy Now" at bounding box center [705, 273] width 140 height 24
type input "B"
click at [712, 361] on button "Cancel" at bounding box center [701, 369] width 42 height 21
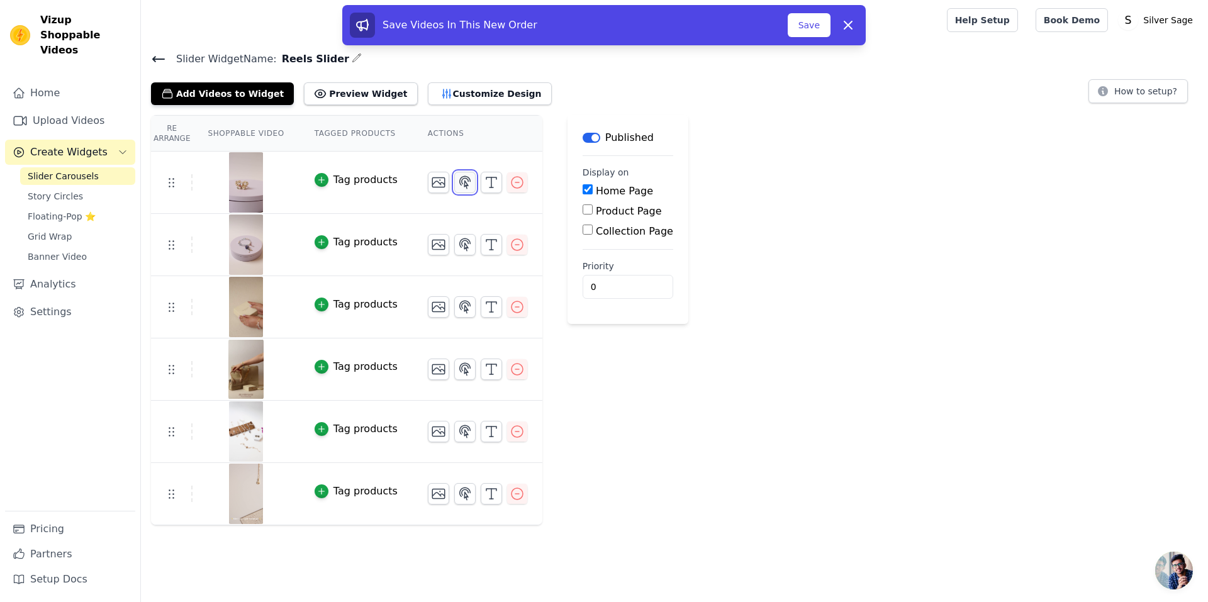
click at [460, 180] on icon "button" at bounding box center [465, 182] width 11 height 12
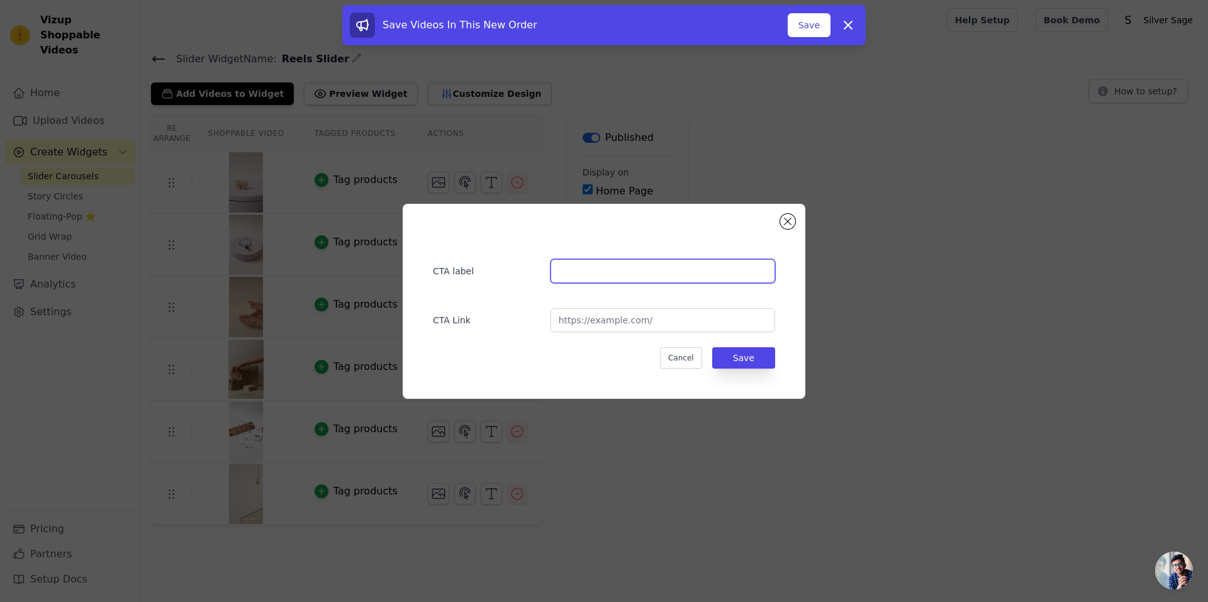
click at [610, 264] on input "text" at bounding box center [663, 271] width 225 height 24
type input "Buy Now"
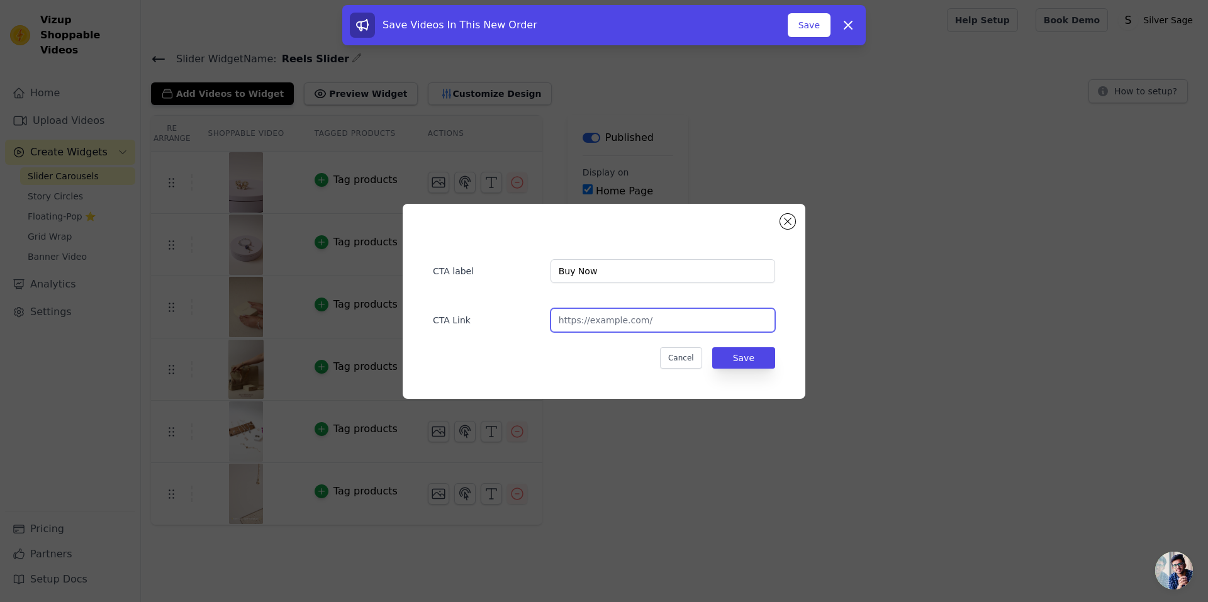
click at [627, 326] on input "url" at bounding box center [663, 320] width 225 height 24
paste input "https://silversage.in/collections/new-rings"
type input "https://silversage.in/collections/new-rings"
click at [744, 357] on button "Save" at bounding box center [743, 357] width 63 height 21
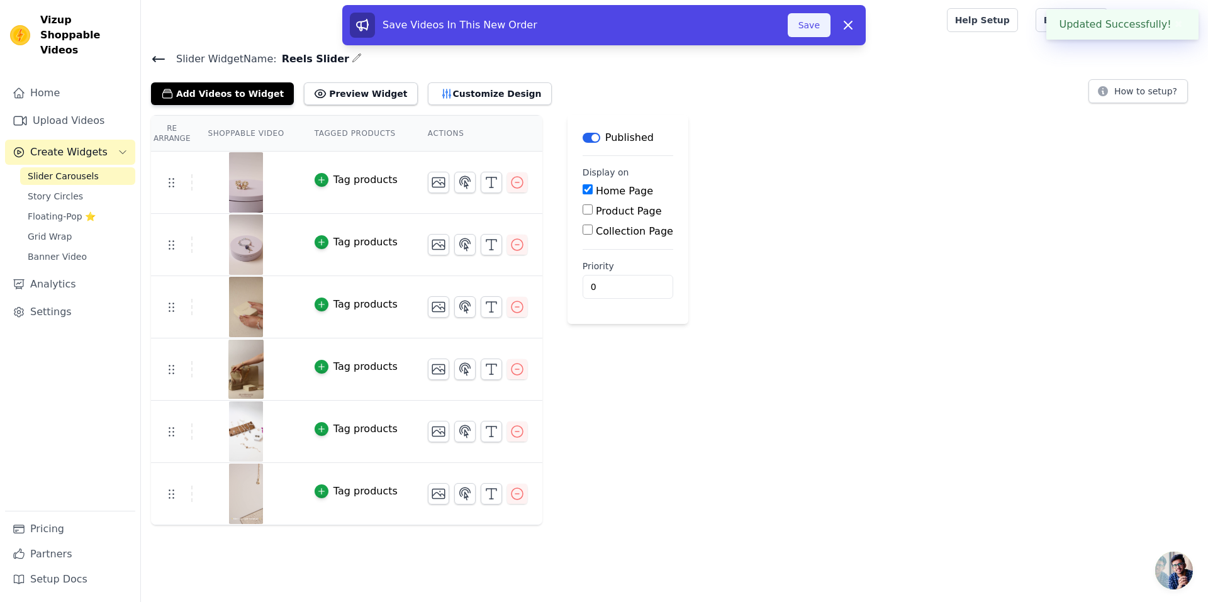
click at [809, 28] on button "Save" at bounding box center [809, 25] width 43 height 24
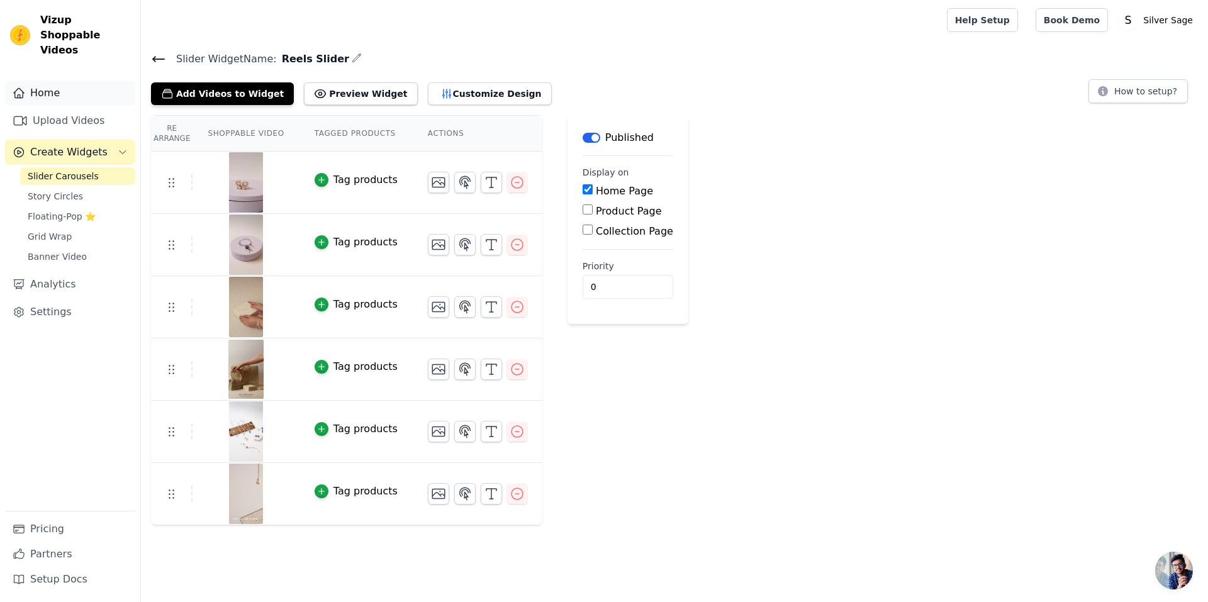
click at [83, 81] on link "Home" at bounding box center [70, 93] width 130 height 25
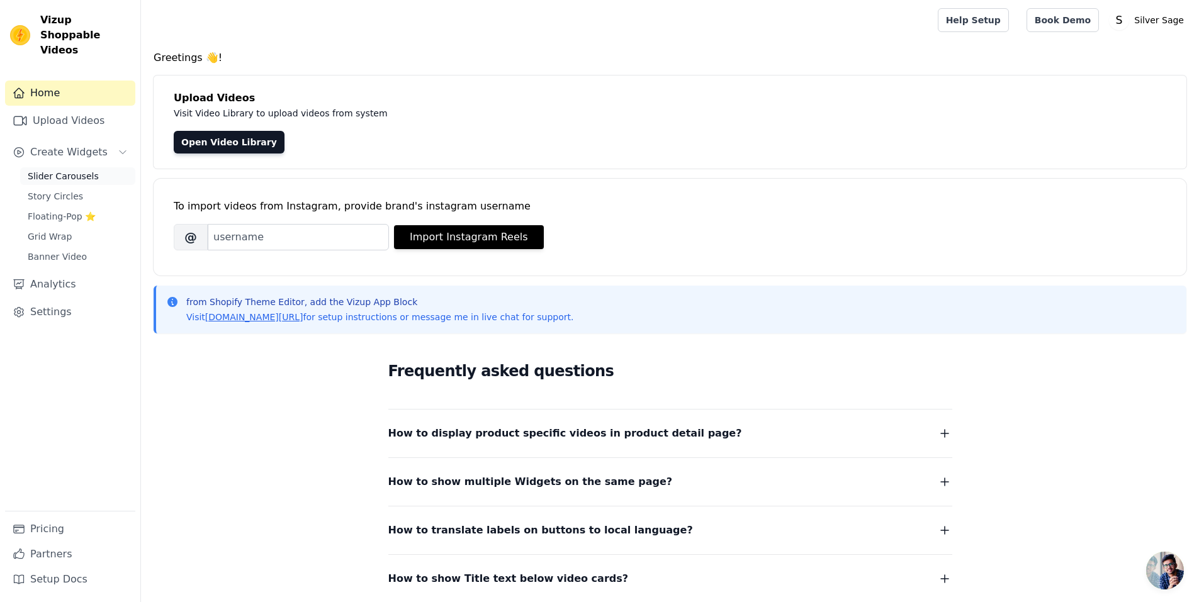
click at [60, 170] on span "Slider Carousels" at bounding box center [63, 176] width 71 height 13
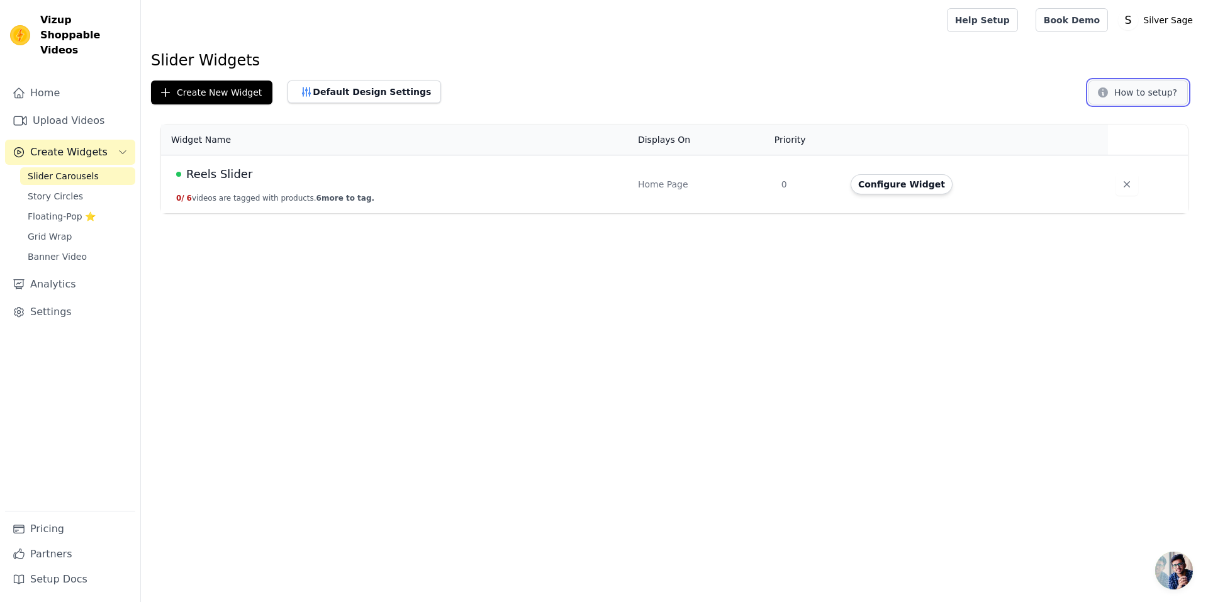
click at [1146, 92] on button "How to setup?" at bounding box center [1138, 93] width 99 height 24
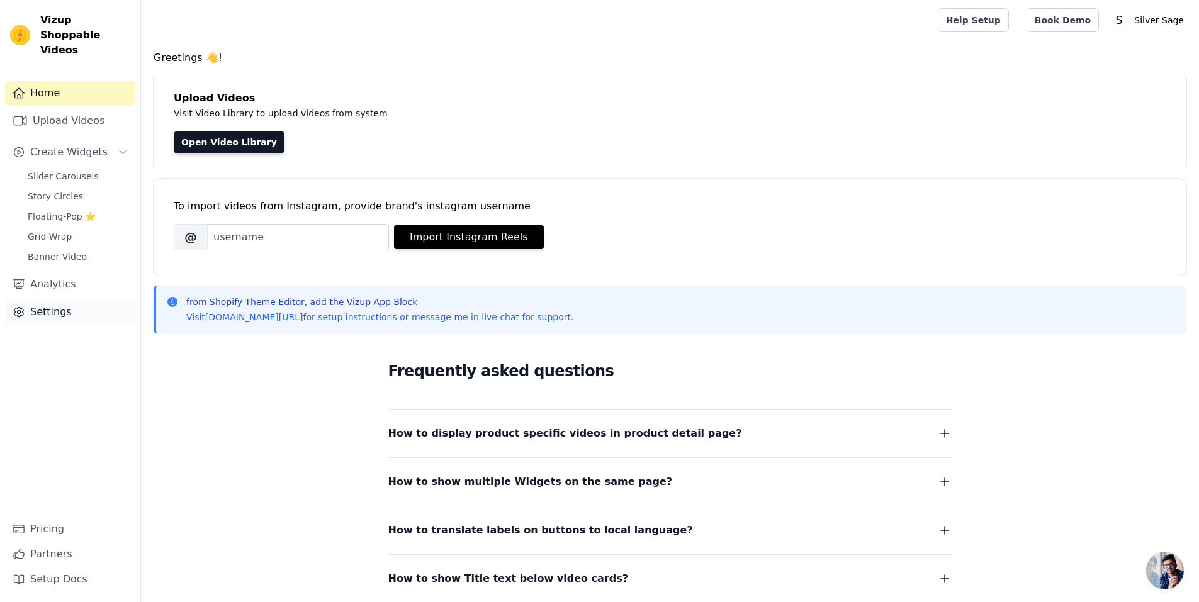
click at [70, 299] on link "Settings" at bounding box center [70, 311] width 130 height 25
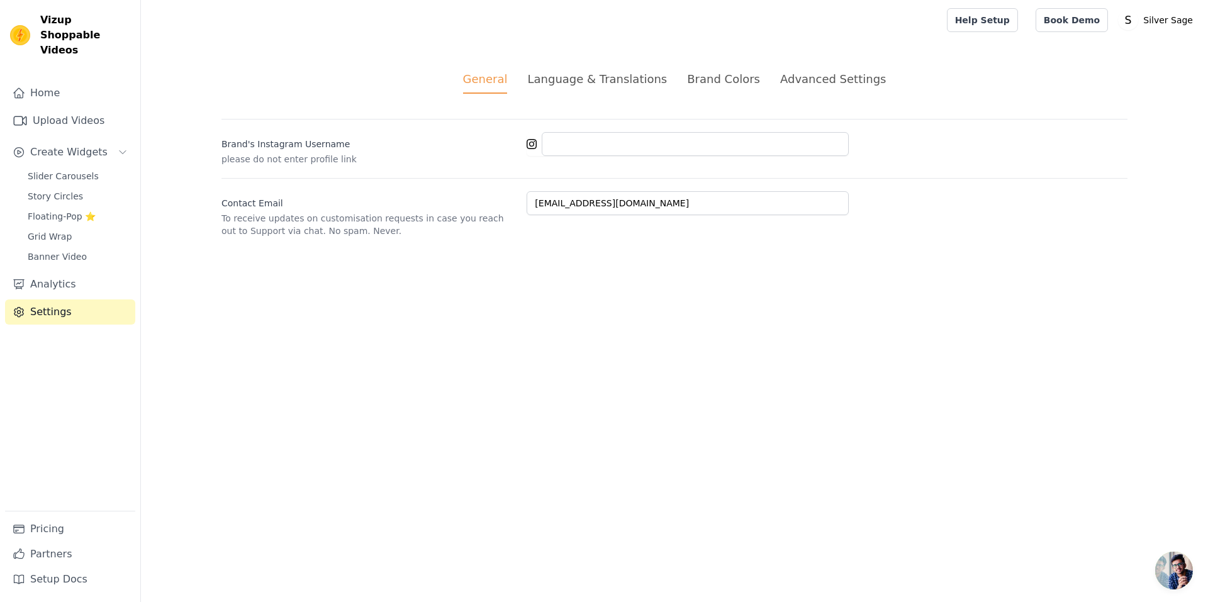
click at [806, 81] on div "Advanced Settings" at bounding box center [833, 78] width 106 height 17
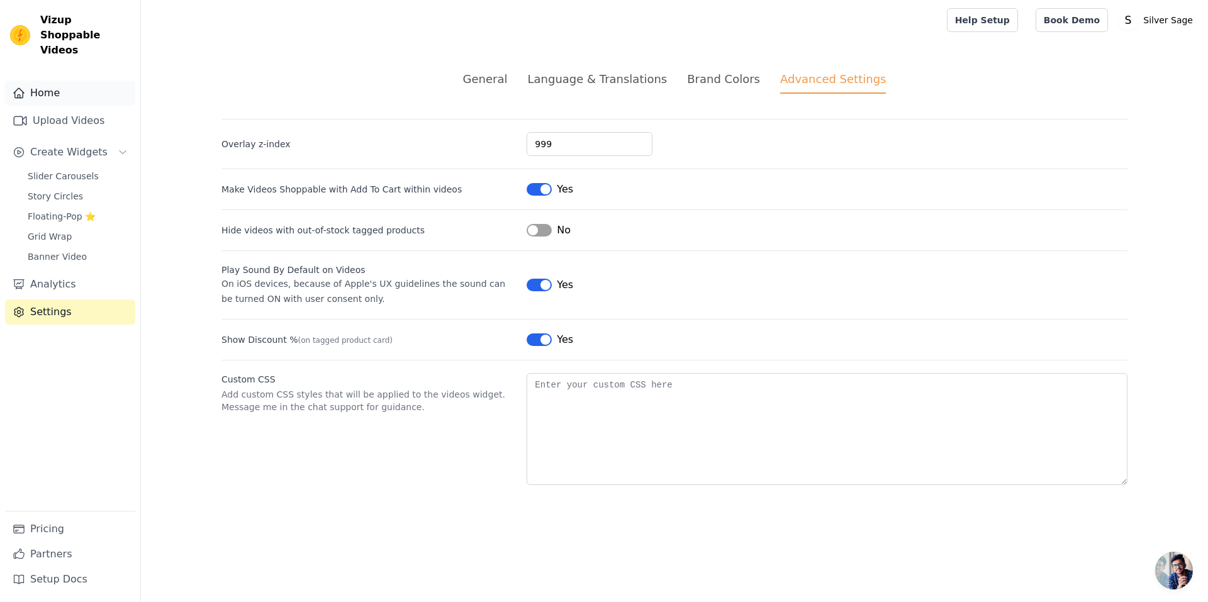
click at [64, 82] on link "Home" at bounding box center [70, 93] width 130 height 25
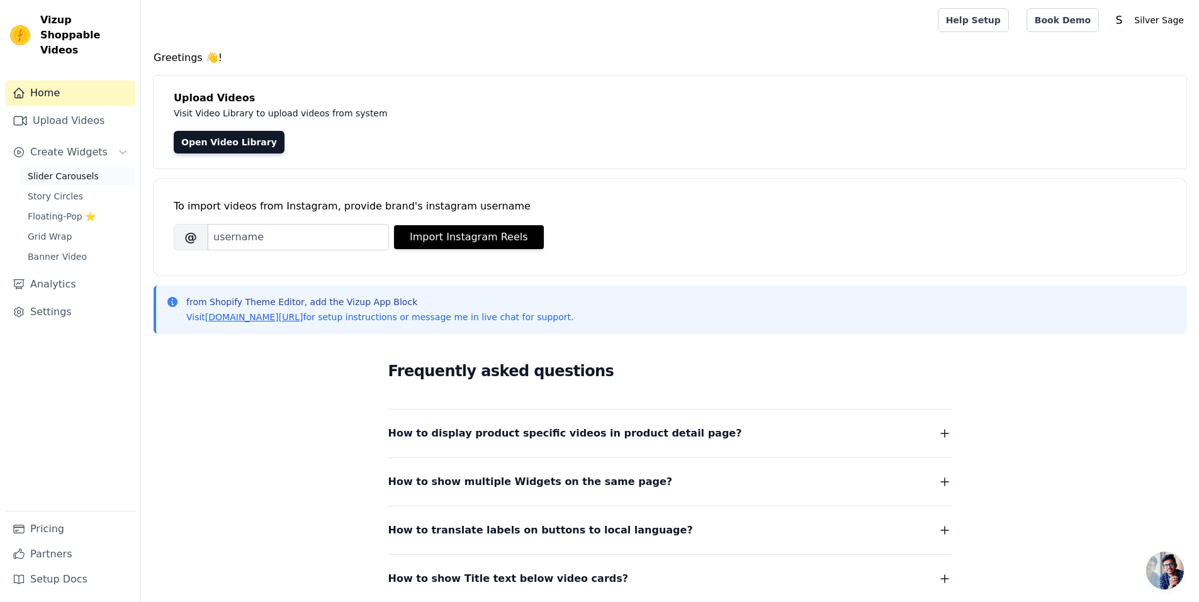
click at [75, 170] on span "Slider Carousels" at bounding box center [63, 176] width 71 height 13
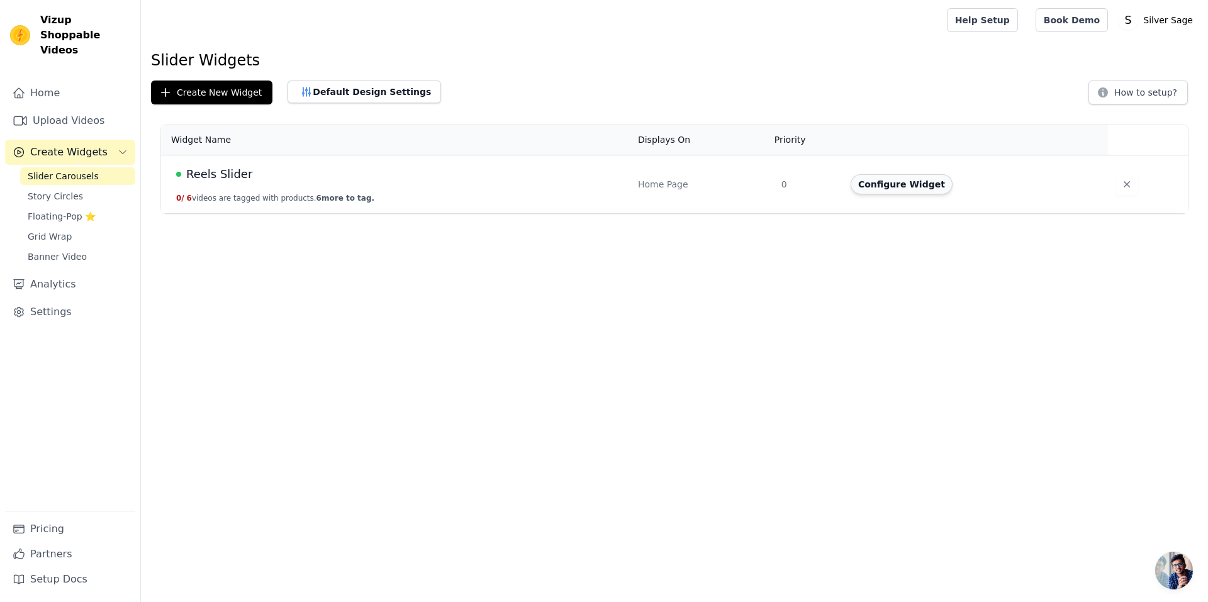
click at [911, 184] on button "Configure Widget" at bounding box center [902, 184] width 102 height 20
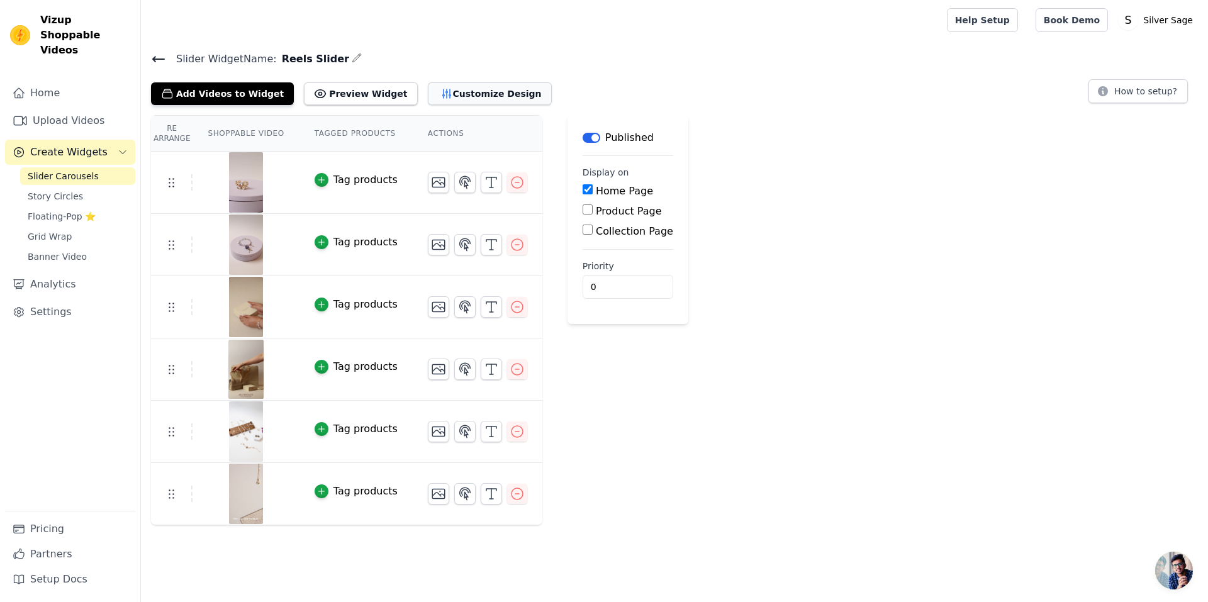
click at [452, 89] on button "Customize Design" at bounding box center [490, 93] width 124 height 23
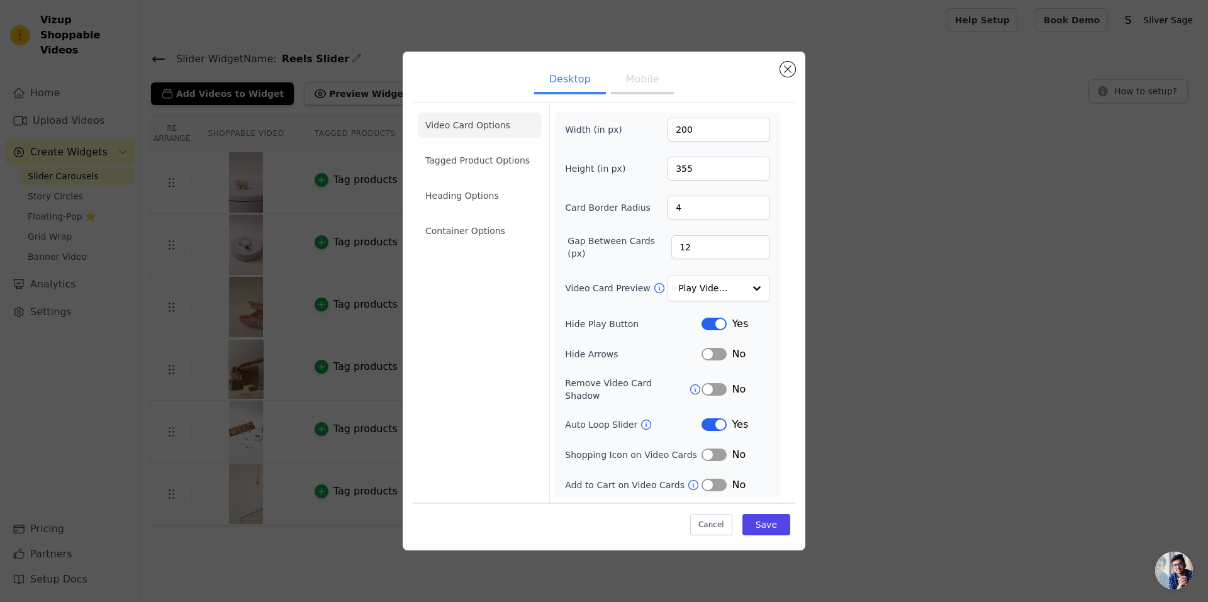
click at [641, 77] on button "Mobile" at bounding box center [642, 81] width 63 height 28
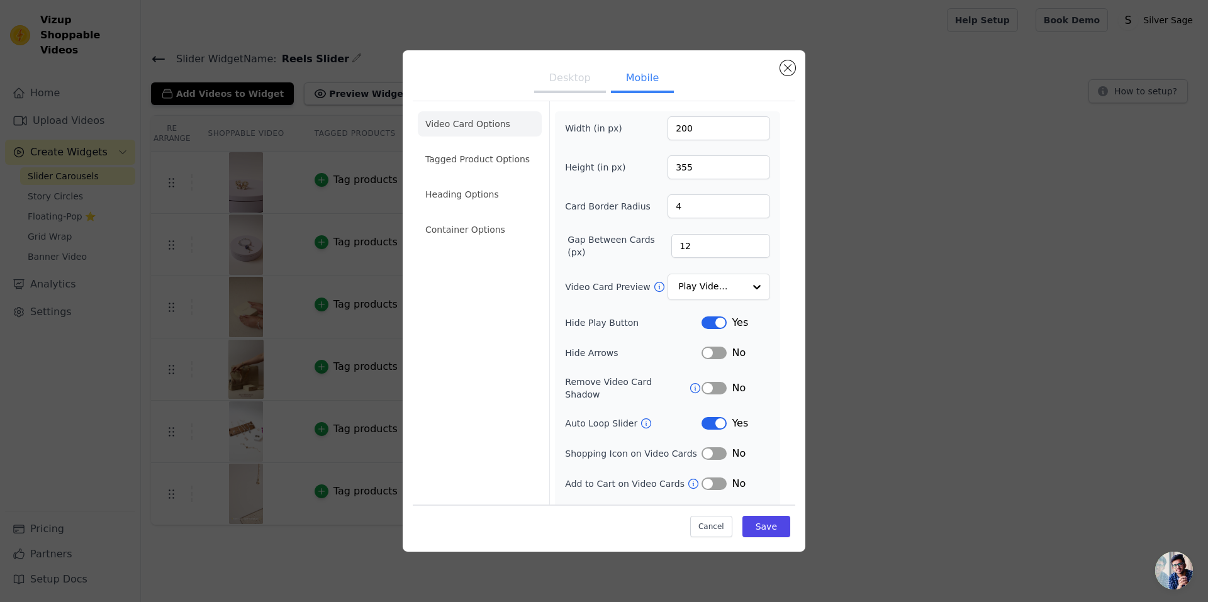
click at [579, 84] on button "Desktop" at bounding box center [570, 79] width 72 height 28
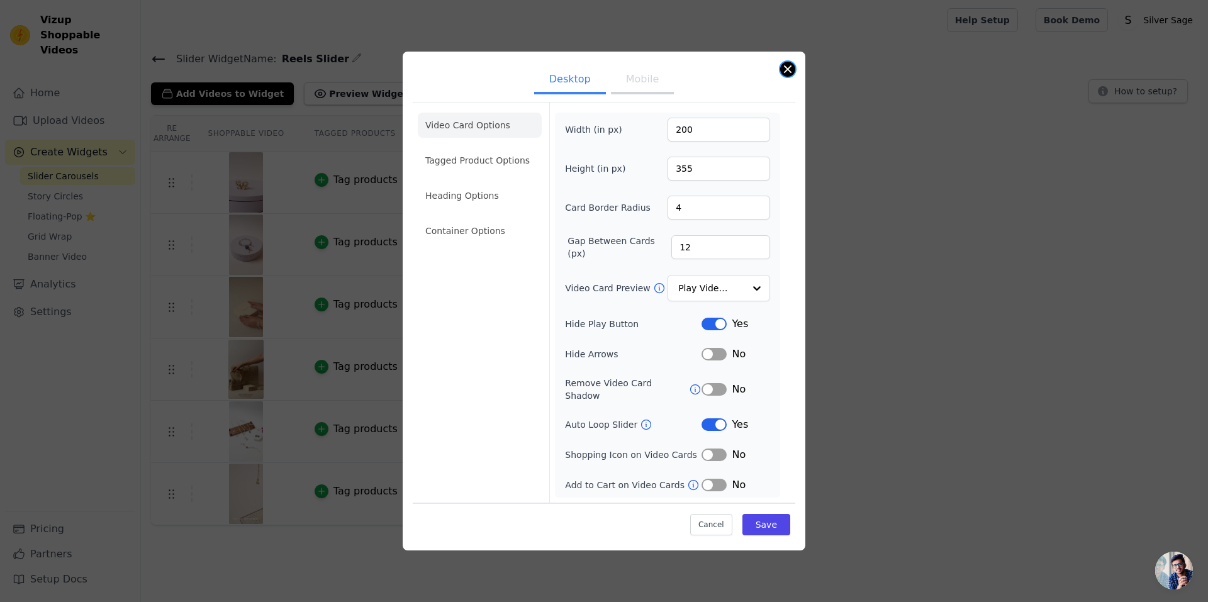
click at [786, 76] on button "Close modal" at bounding box center [787, 69] width 15 height 15
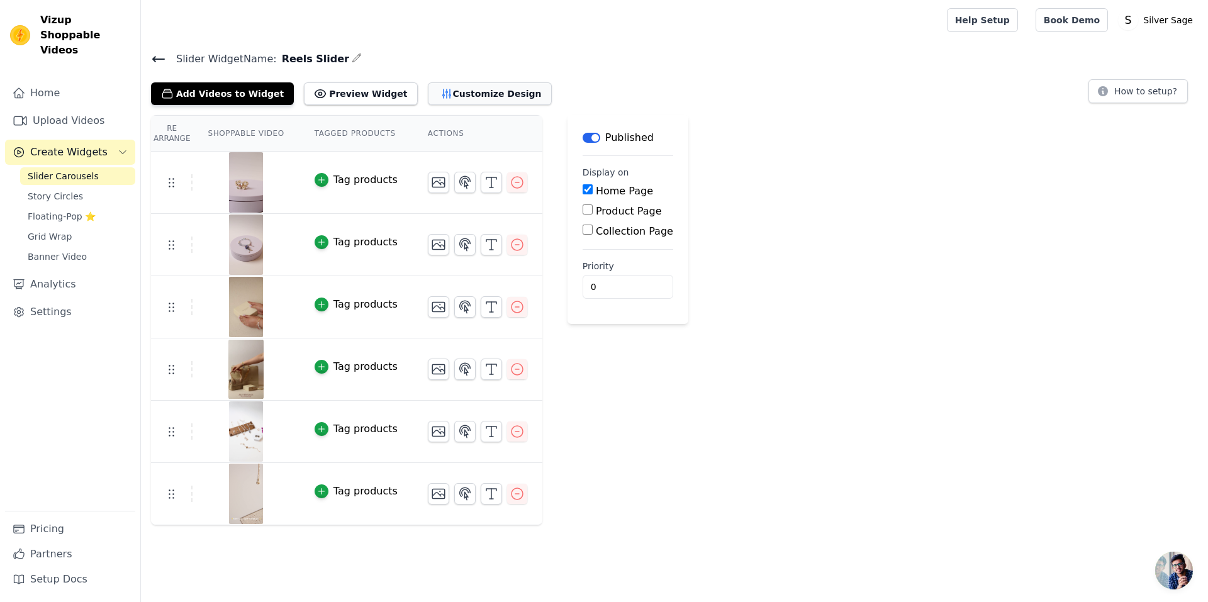
click at [436, 92] on button "Customize Design" at bounding box center [490, 93] width 124 height 23
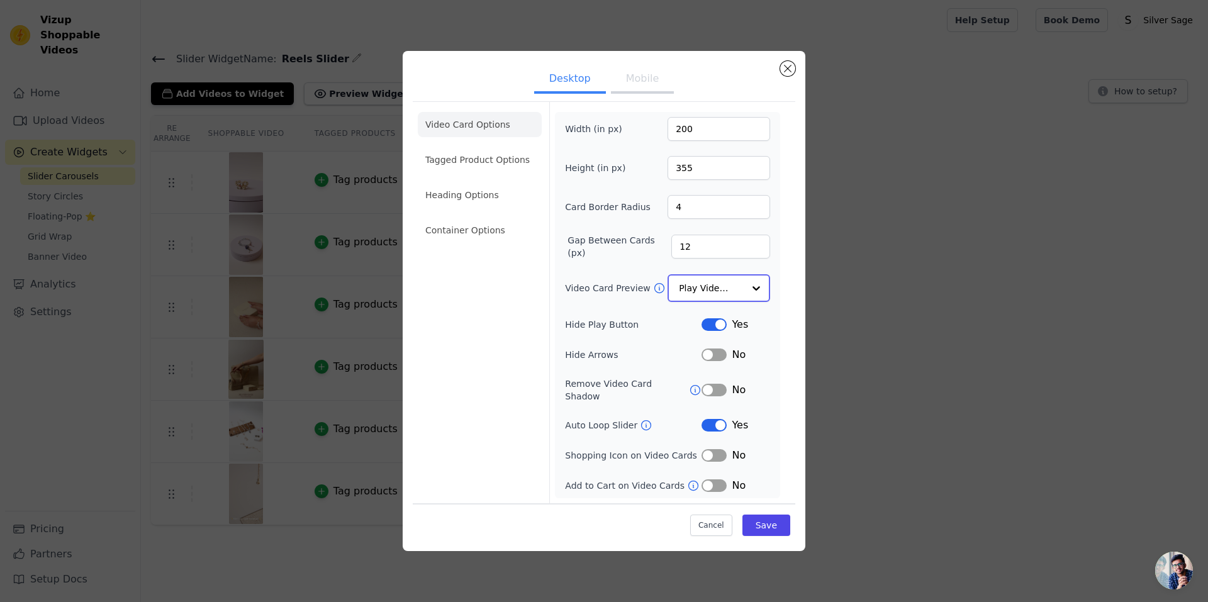
click at [737, 286] on input "Video Card Preview" at bounding box center [711, 288] width 65 height 25
click at [720, 422] on button "Label" at bounding box center [714, 424] width 25 height 13
click at [769, 521] on button "Save" at bounding box center [766, 524] width 48 height 21
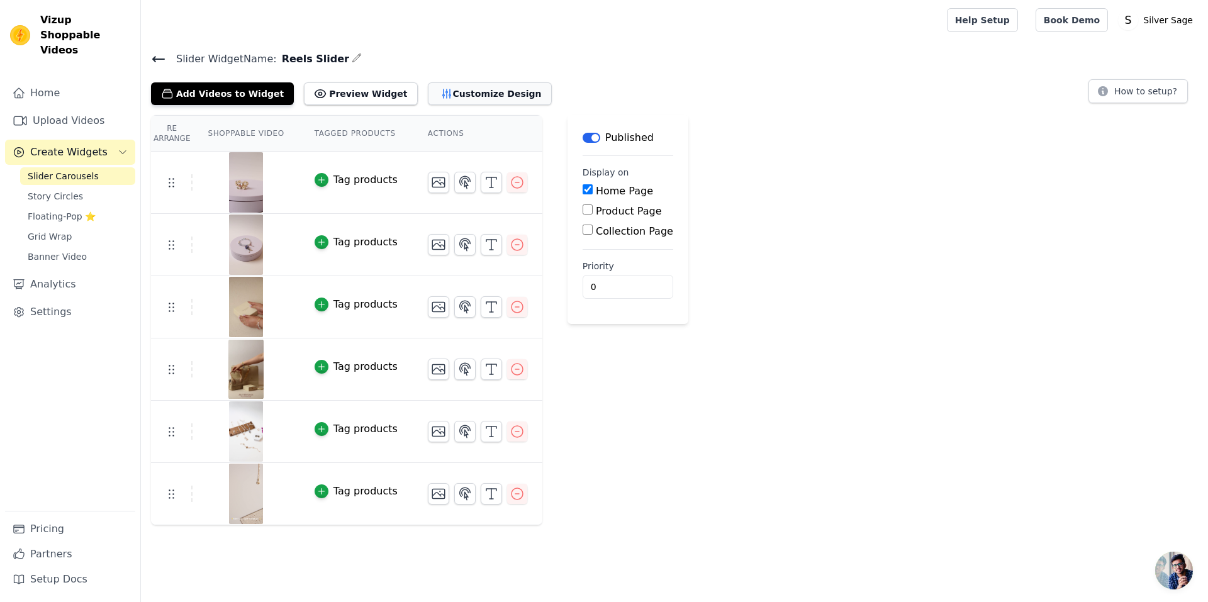
click at [472, 99] on button "Customize Design" at bounding box center [490, 93] width 124 height 23
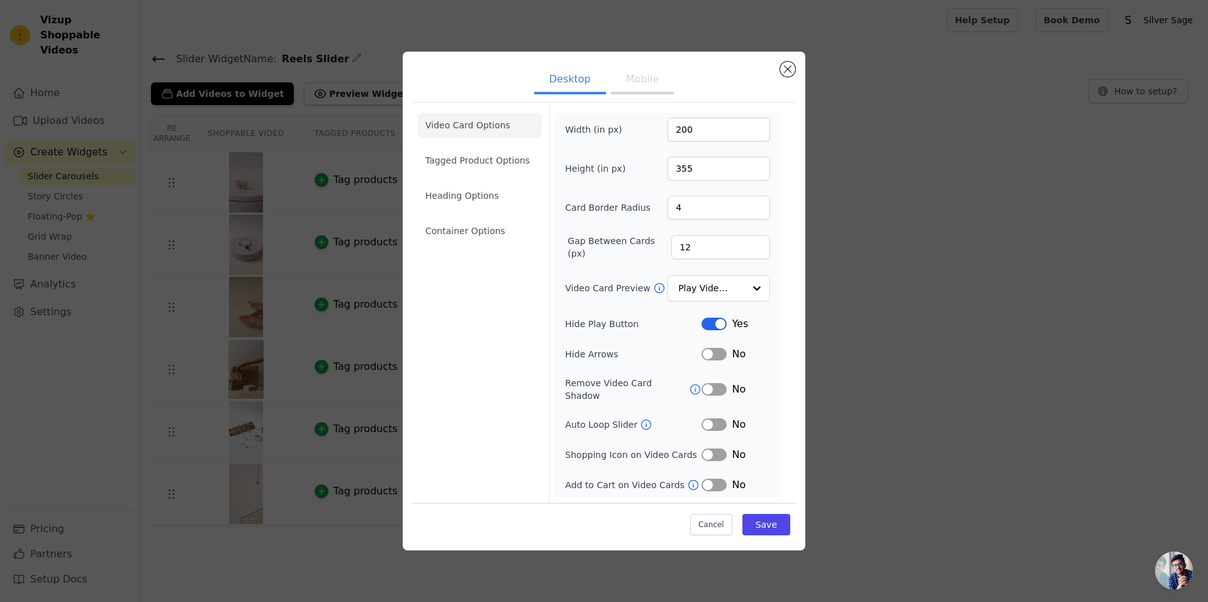
click at [656, 94] on button "Mobile" at bounding box center [642, 81] width 63 height 28
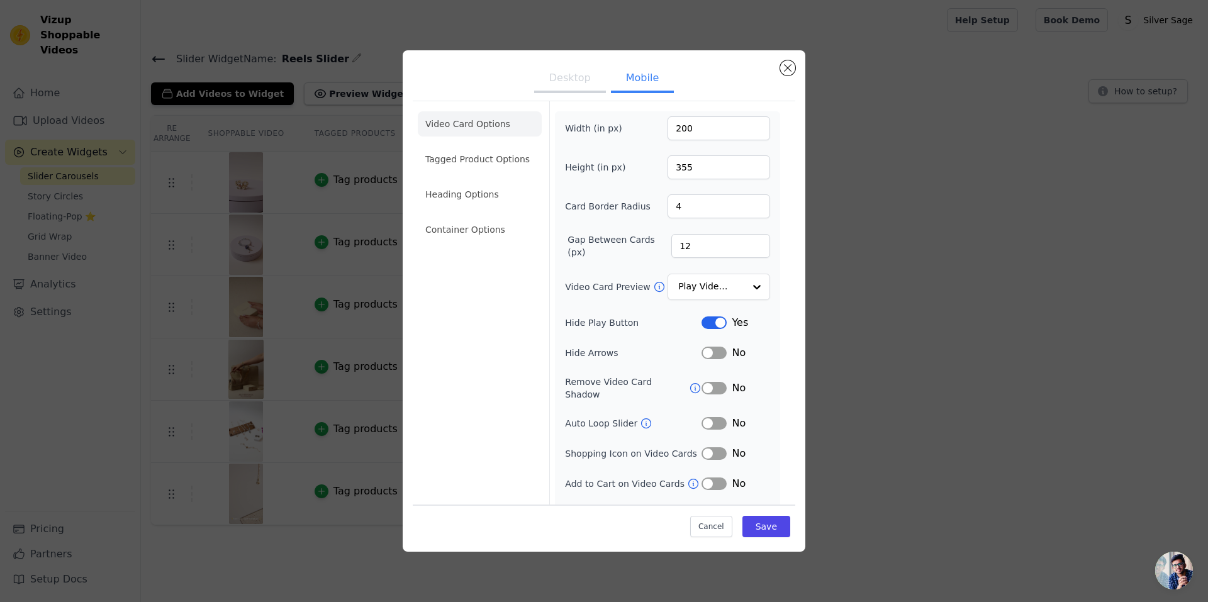
scroll to position [16, 0]
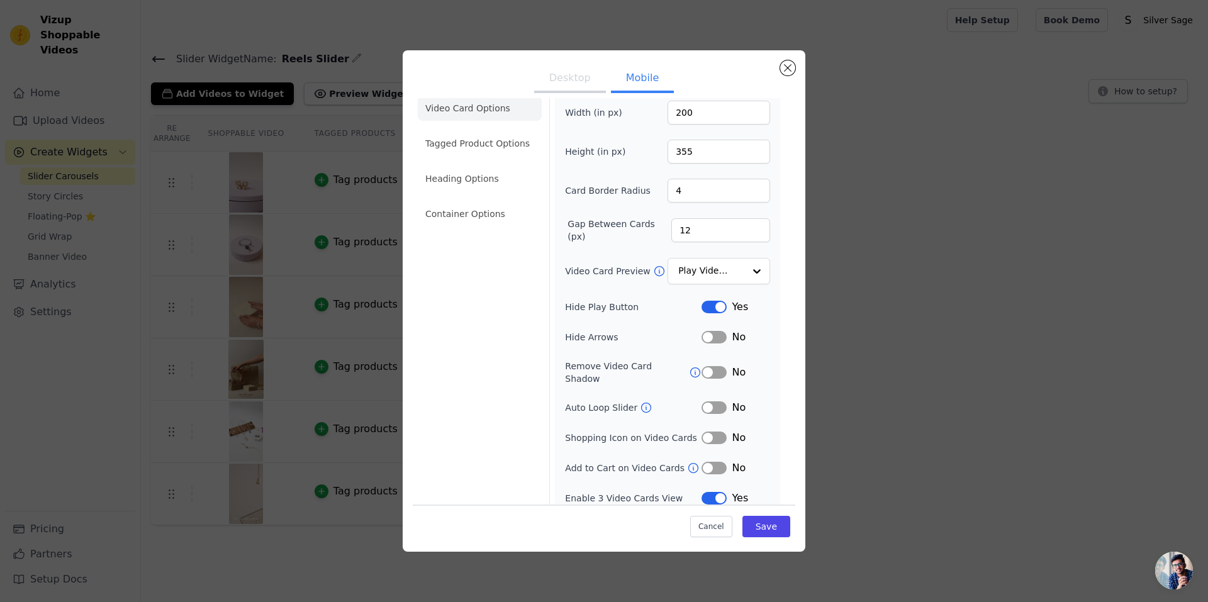
click at [711, 337] on button "Label" at bounding box center [714, 337] width 25 height 13
click at [714, 265] on input "Video Card Preview" at bounding box center [711, 271] width 65 height 25
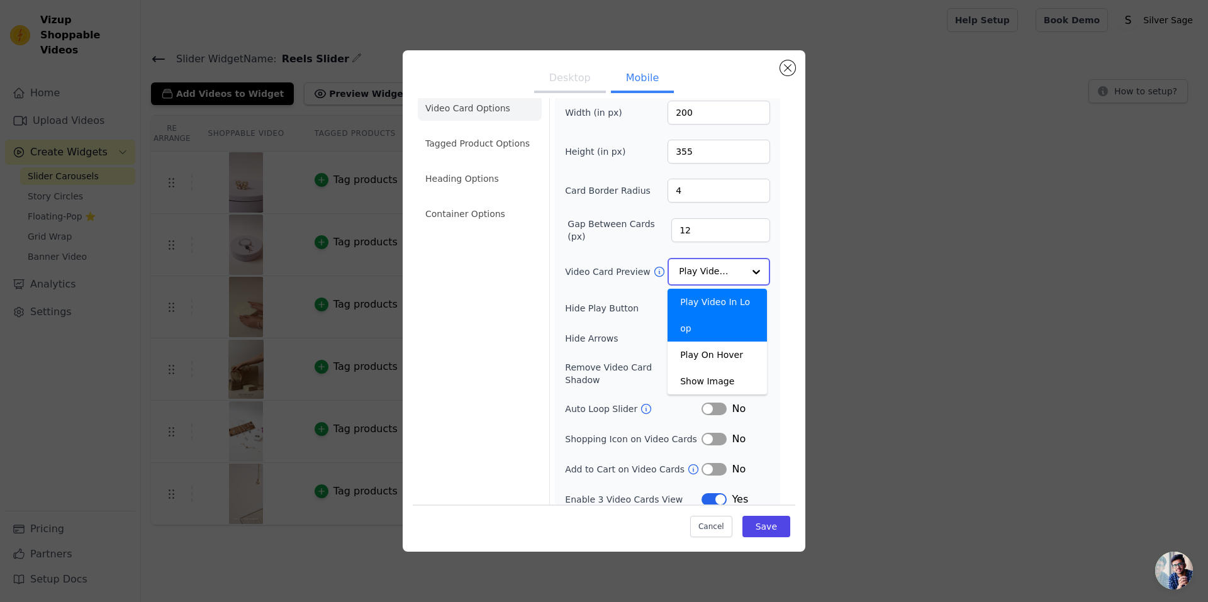
click at [714, 265] on input "Video Card Preview" at bounding box center [711, 271] width 65 height 25
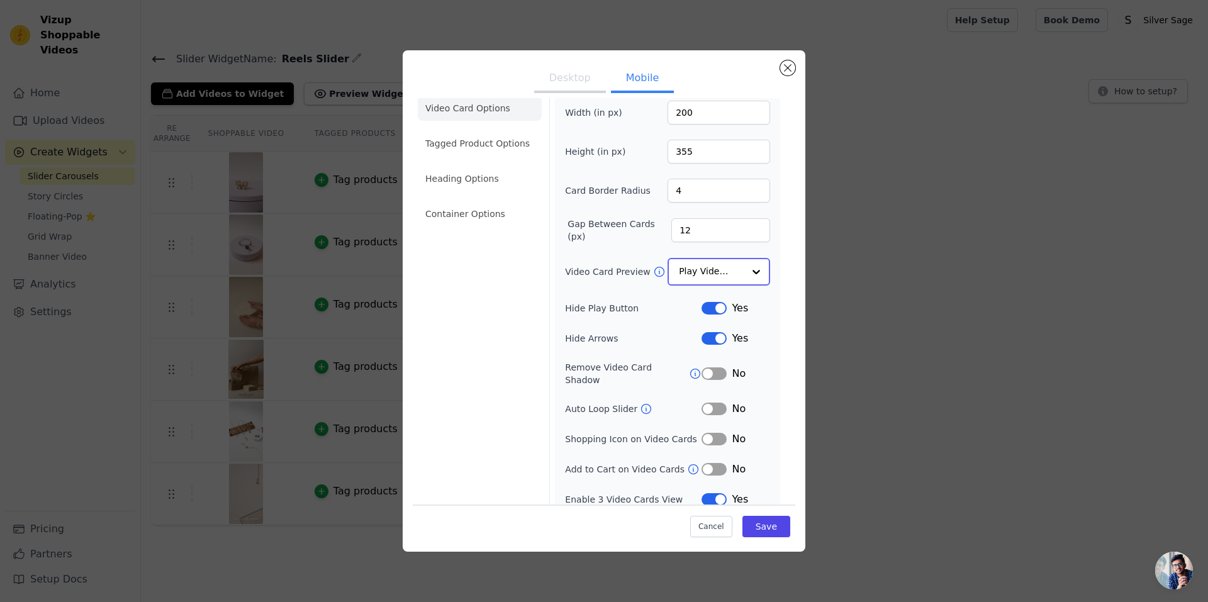
scroll to position [17, 0]
click at [763, 521] on button "Save" at bounding box center [766, 525] width 48 height 21
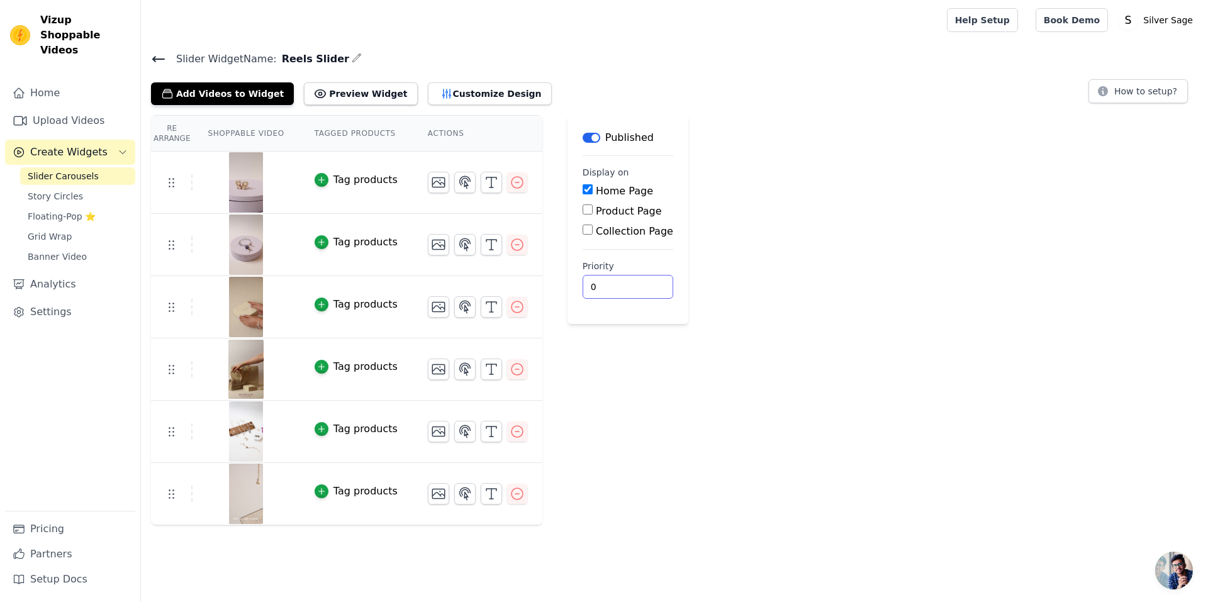
click at [809, 525] on html "Vizup Shoppable Videos Home Upload Videos Create Widgets Slider Carousels Story…" at bounding box center [604, 262] width 1208 height 525
click at [477, 94] on button "Customize Design" at bounding box center [490, 93] width 124 height 23
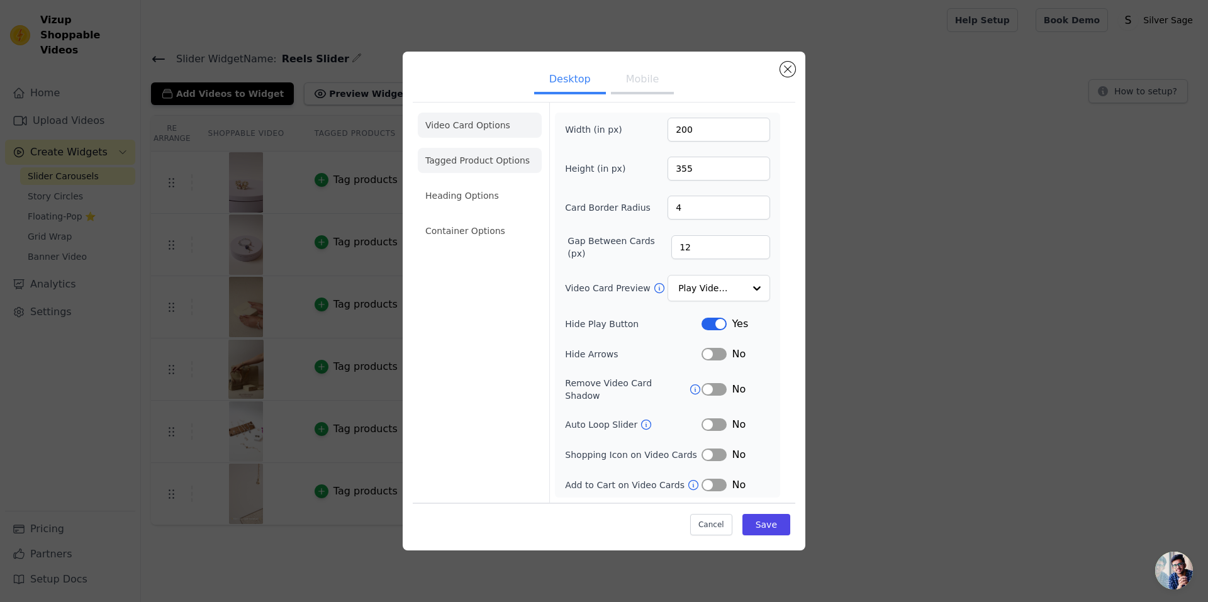
click at [481, 218] on li "Tagged Product Options" at bounding box center [480, 230] width 124 height 25
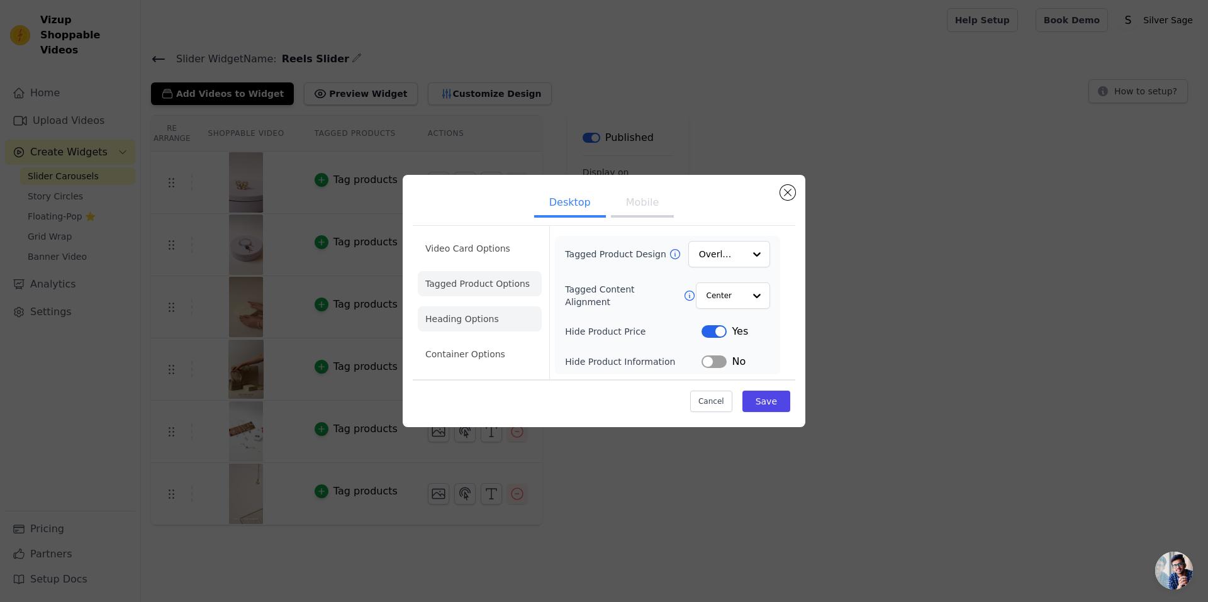
click at [472, 318] on li "Heading Options" at bounding box center [480, 318] width 124 height 25
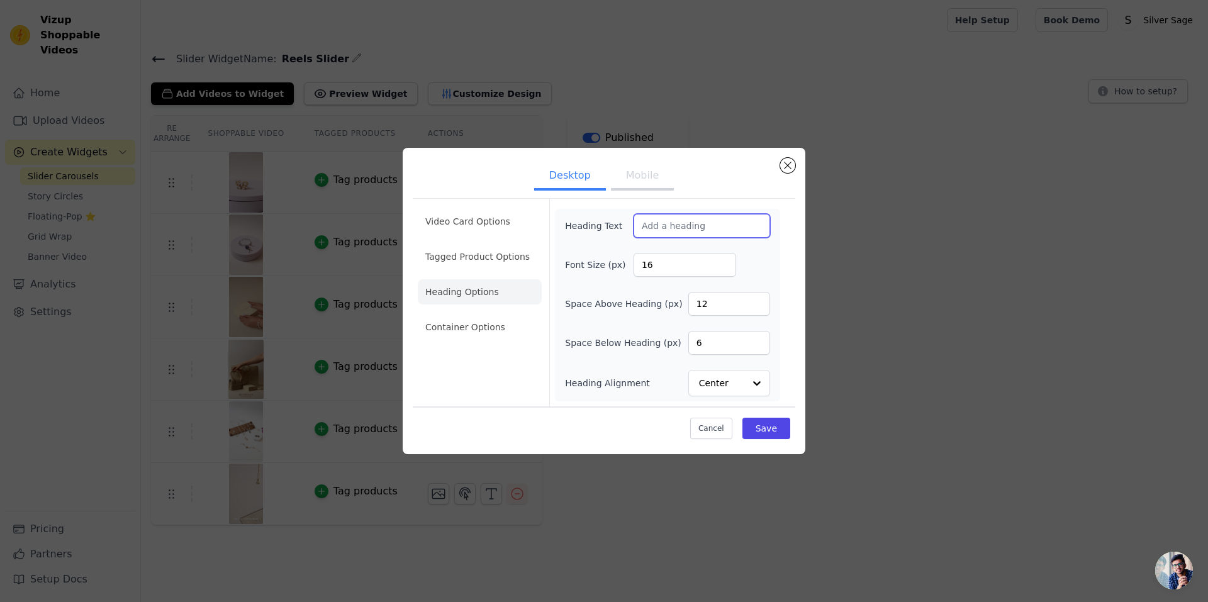
click at [685, 225] on input "Heading Text" at bounding box center [702, 226] width 137 height 24
type input "Watch and Shop"
click at [773, 438] on button "Save" at bounding box center [766, 428] width 48 height 21
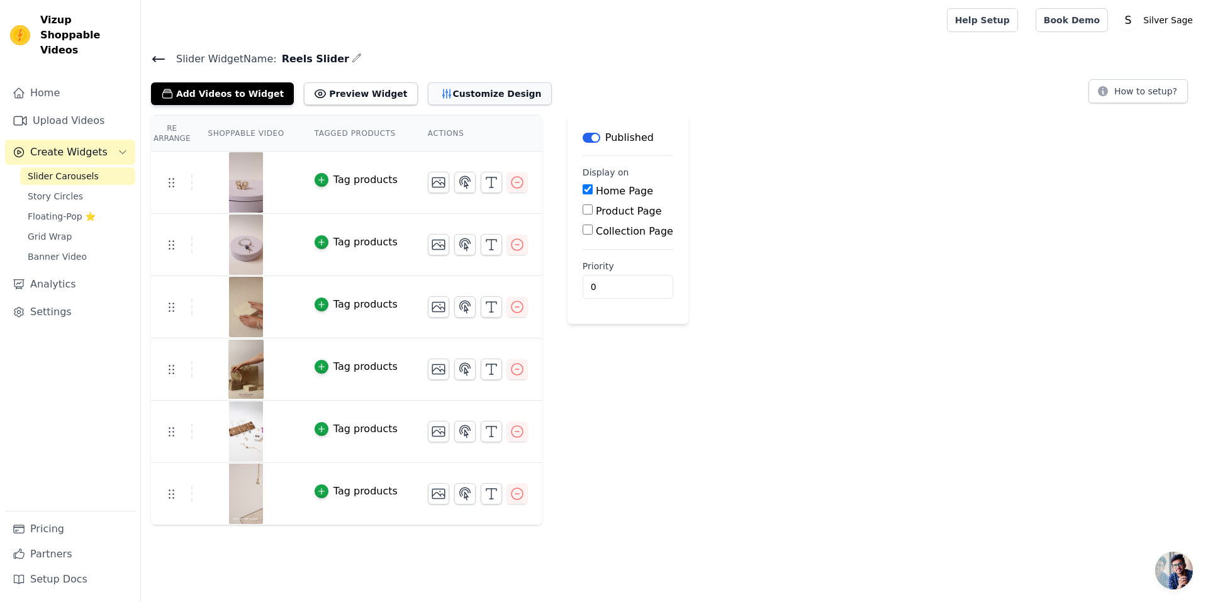
click at [459, 96] on button "Customize Design" at bounding box center [490, 93] width 124 height 23
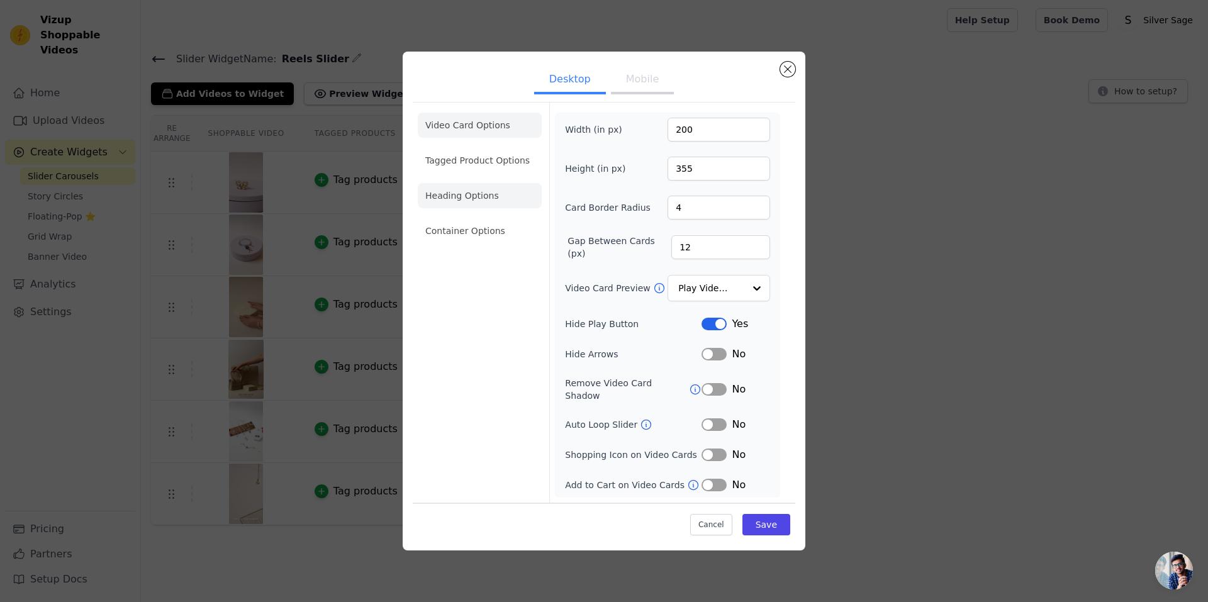
click at [472, 201] on li "Heading Options" at bounding box center [480, 195] width 124 height 25
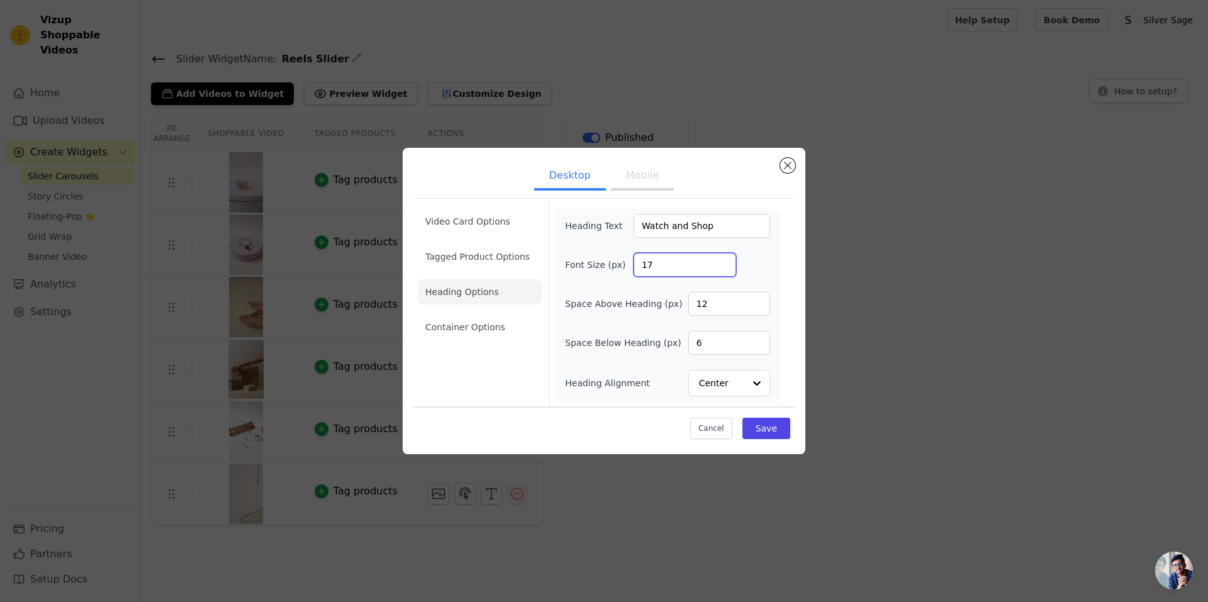
click at [723, 260] on input "17" at bounding box center [685, 265] width 103 height 24
click at [723, 260] on input "18" at bounding box center [685, 265] width 103 height 24
click at [723, 260] on input "19" at bounding box center [685, 265] width 103 height 24
type input "20"
click at [723, 260] on input "20" at bounding box center [685, 265] width 103 height 24
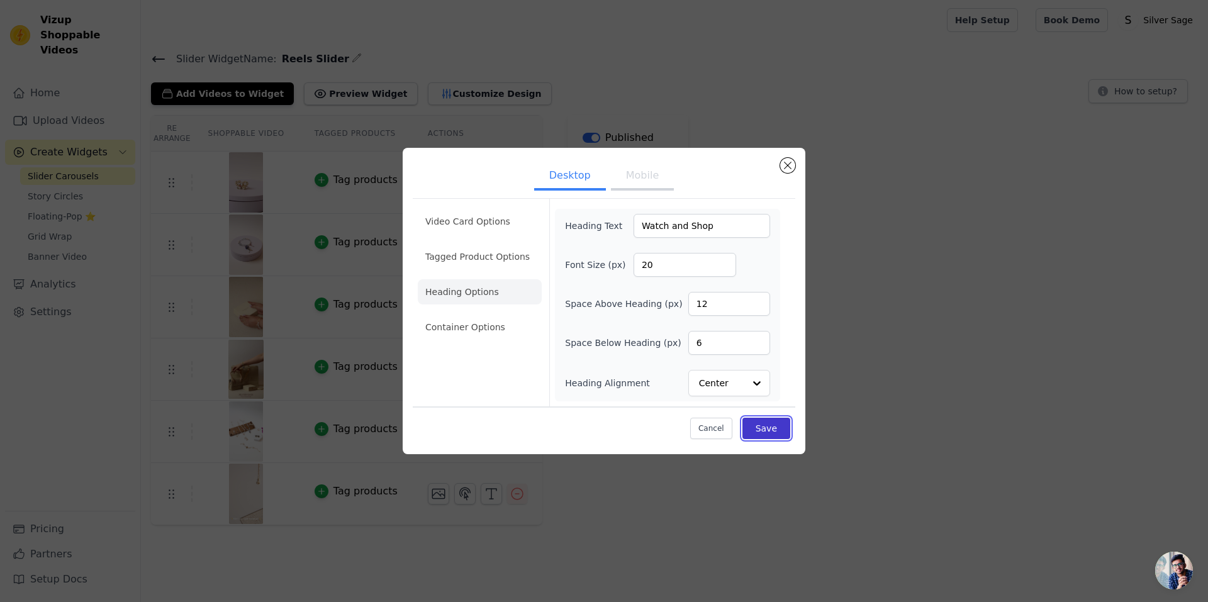
click at [763, 425] on button "Save" at bounding box center [766, 428] width 48 height 21
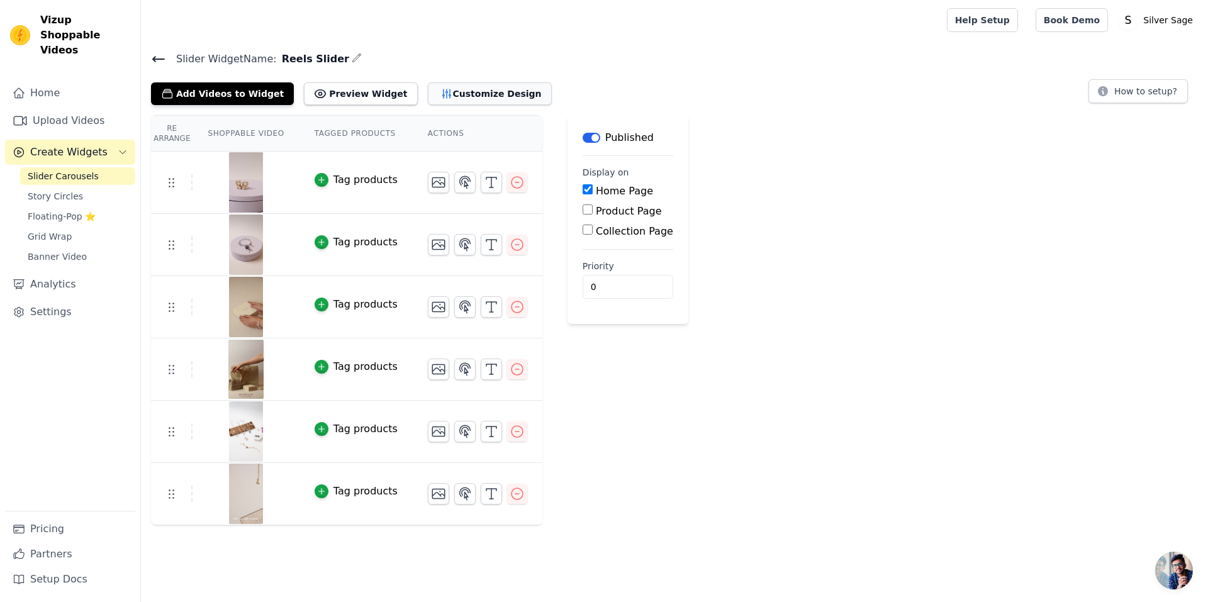
click at [429, 100] on button "Customize Design" at bounding box center [490, 93] width 124 height 23
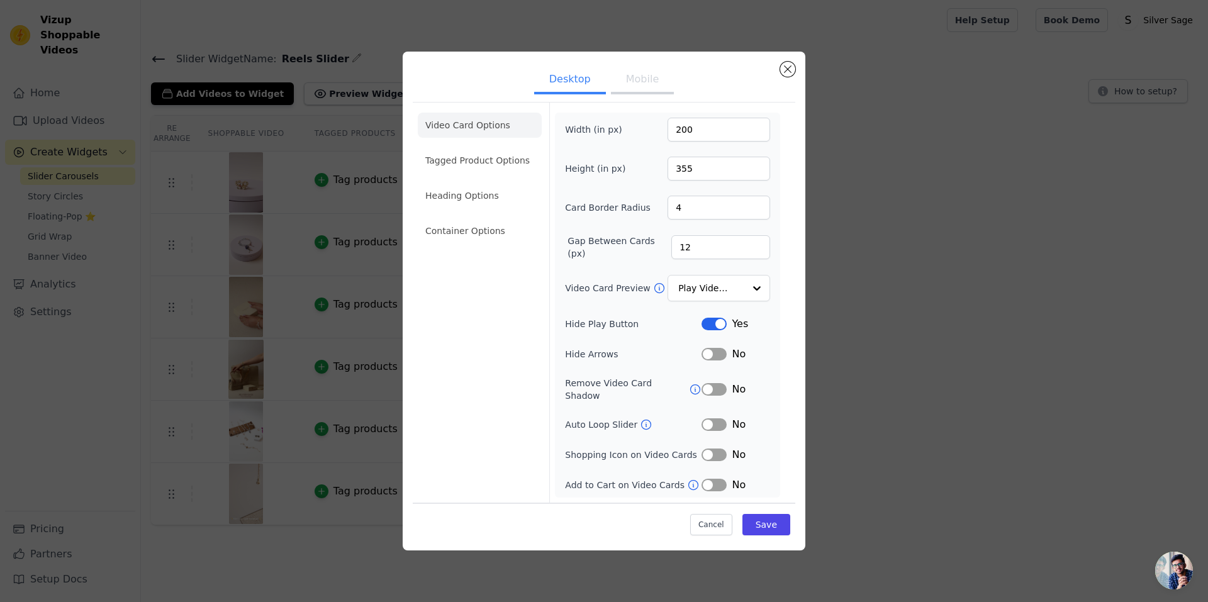
click at [646, 89] on button "Mobile" at bounding box center [642, 81] width 63 height 28
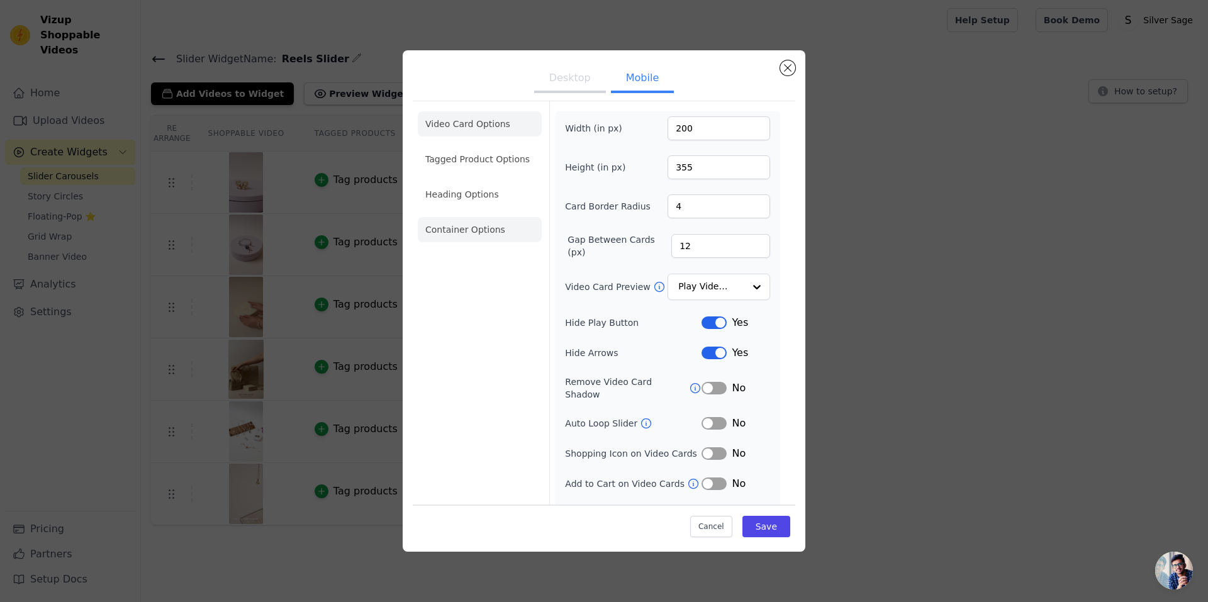
click at [478, 220] on li "Container Options" at bounding box center [480, 229] width 124 height 25
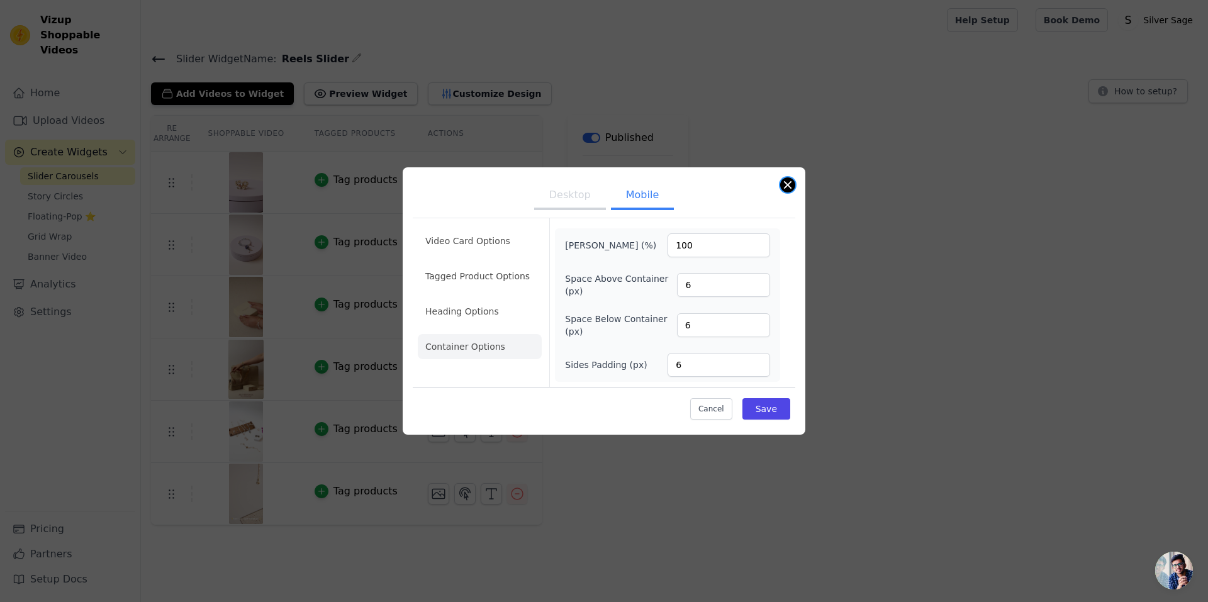
click at [787, 189] on button "Close modal" at bounding box center [787, 184] width 15 height 15
